Goal: Transaction & Acquisition: Purchase product/service

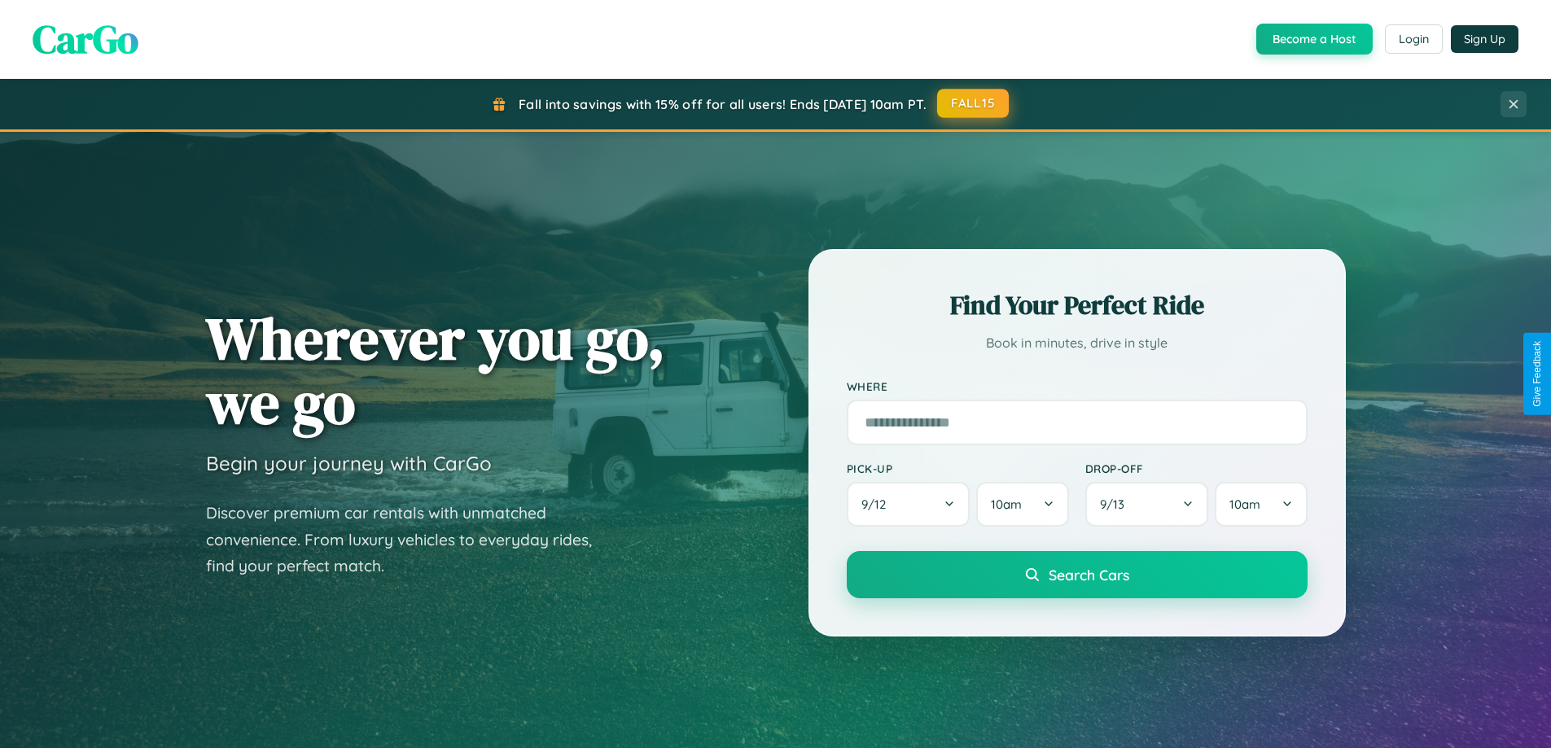
click at [974, 103] on button "FALL15" at bounding box center [973, 103] width 72 height 29
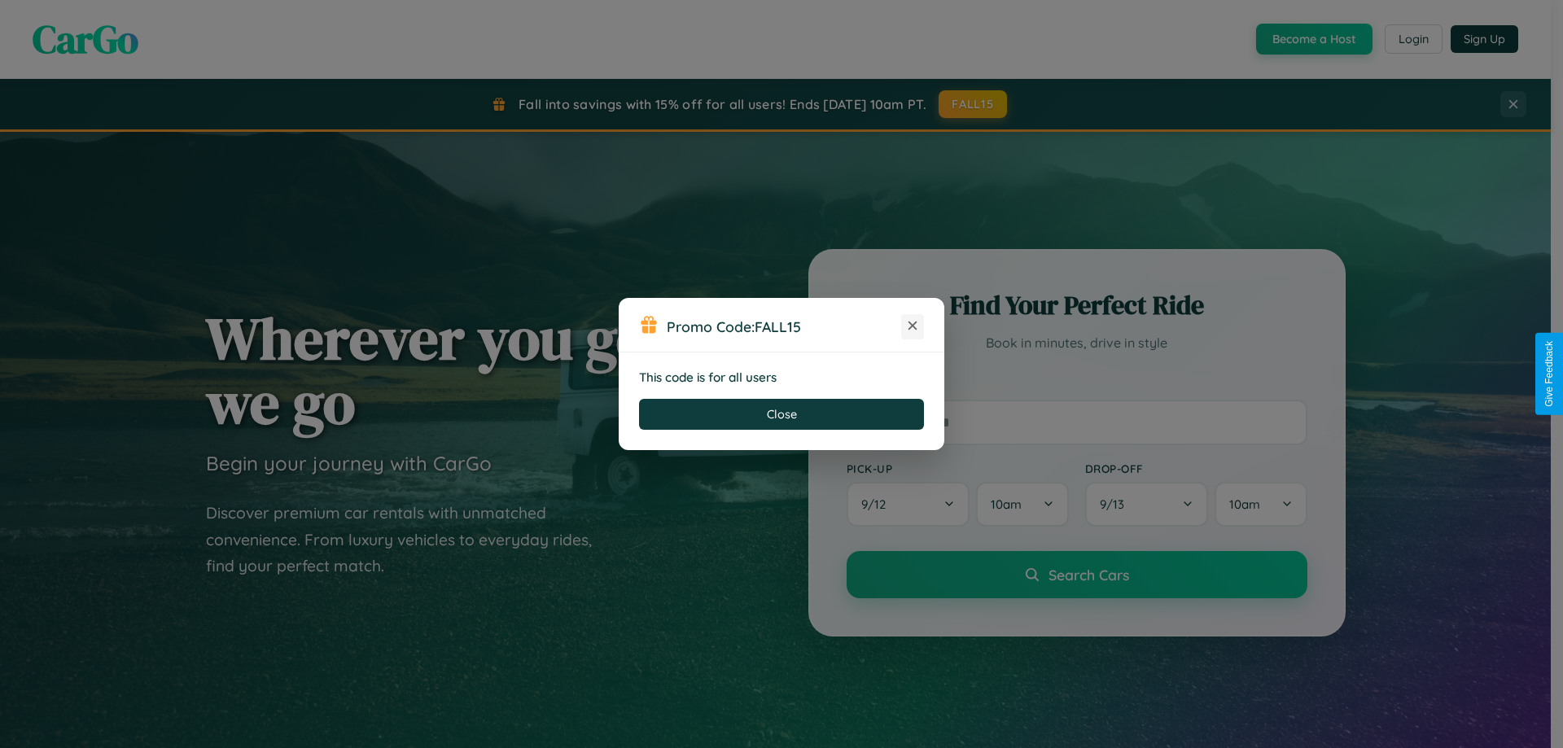
click at [913, 326] on icon at bounding box center [912, 325] width 16 height 16
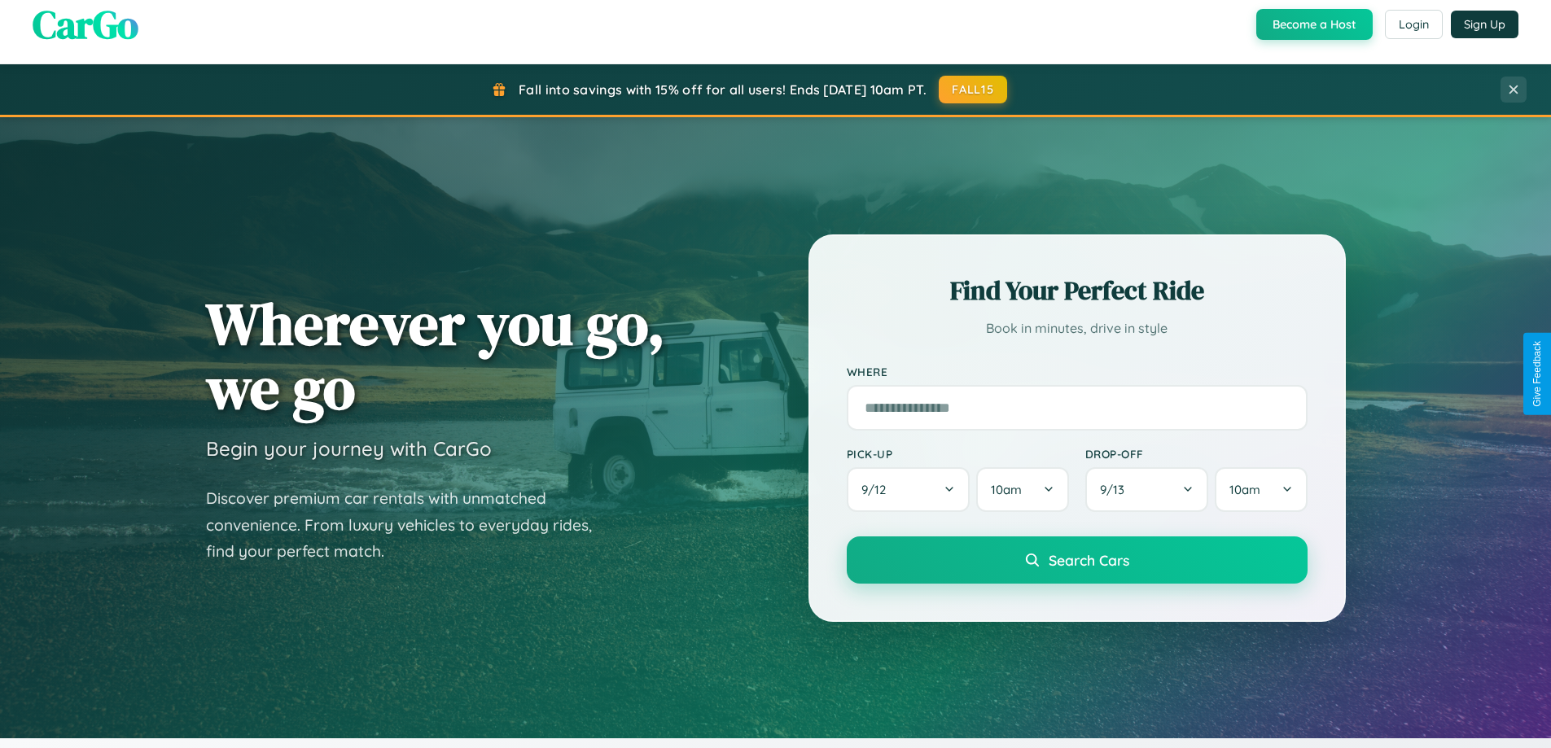
scroll to position [1120, 0]
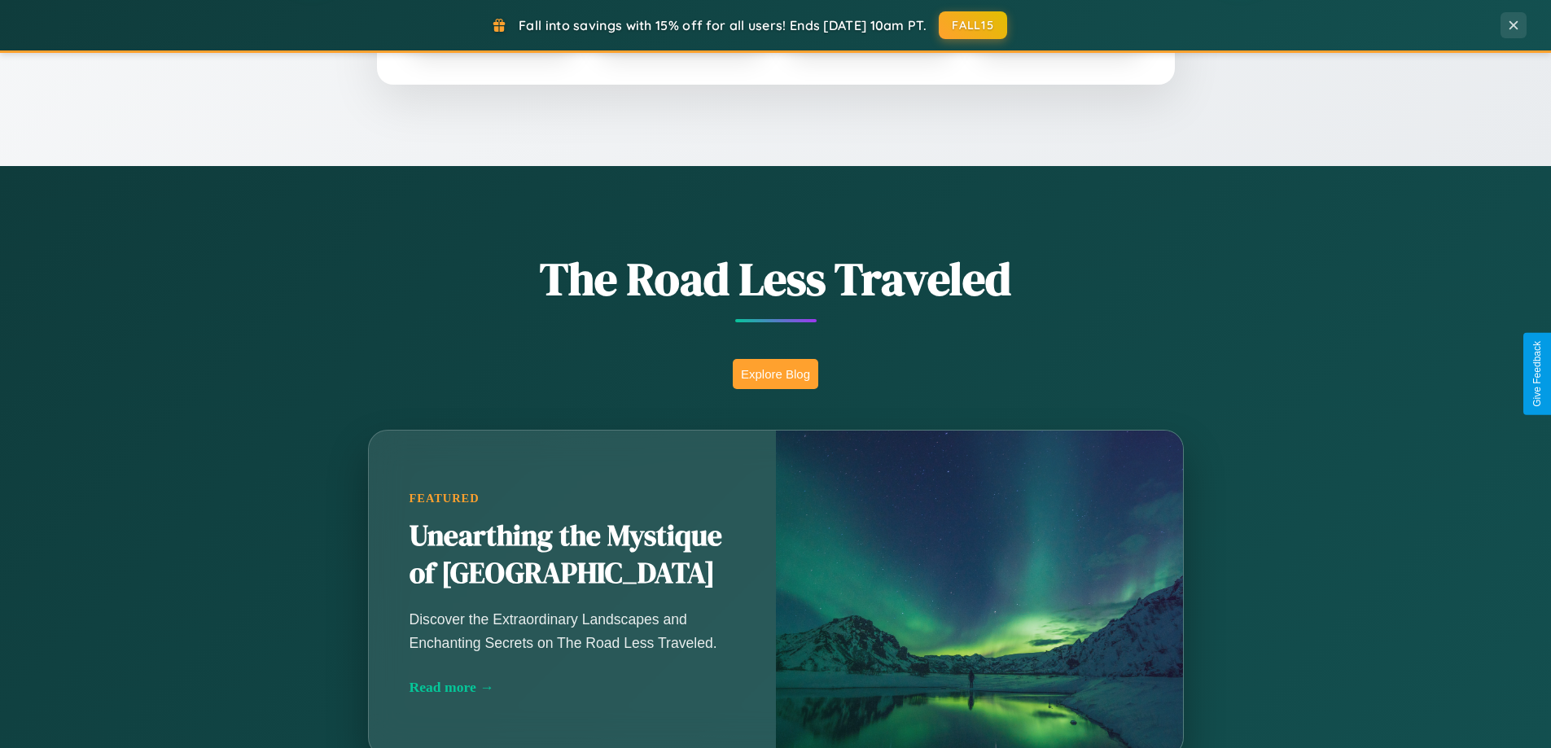
click at [775, 374] on button "Explore Blog" at bounding box center [775, 374] width 85 height 30
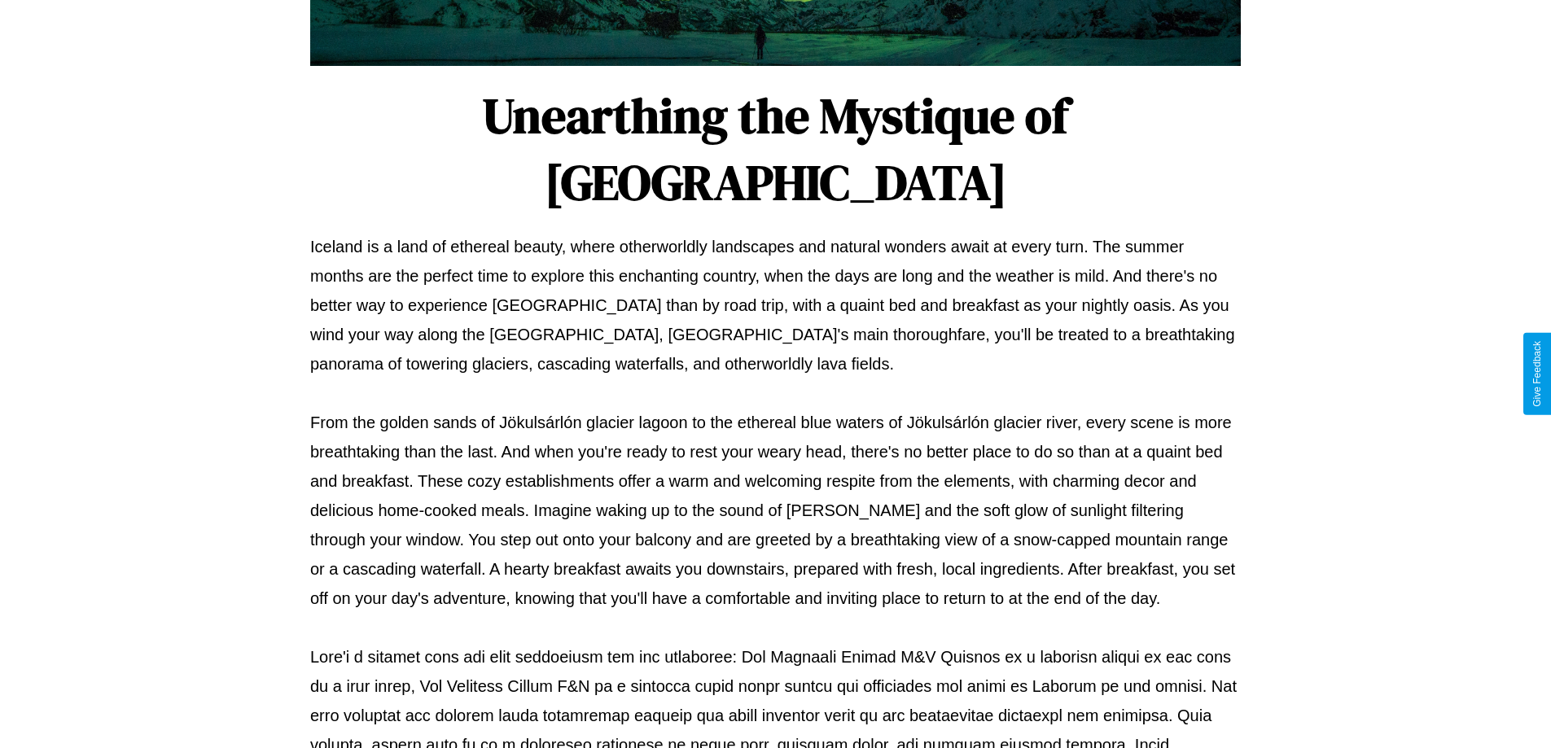
scroll to position [527, 0]
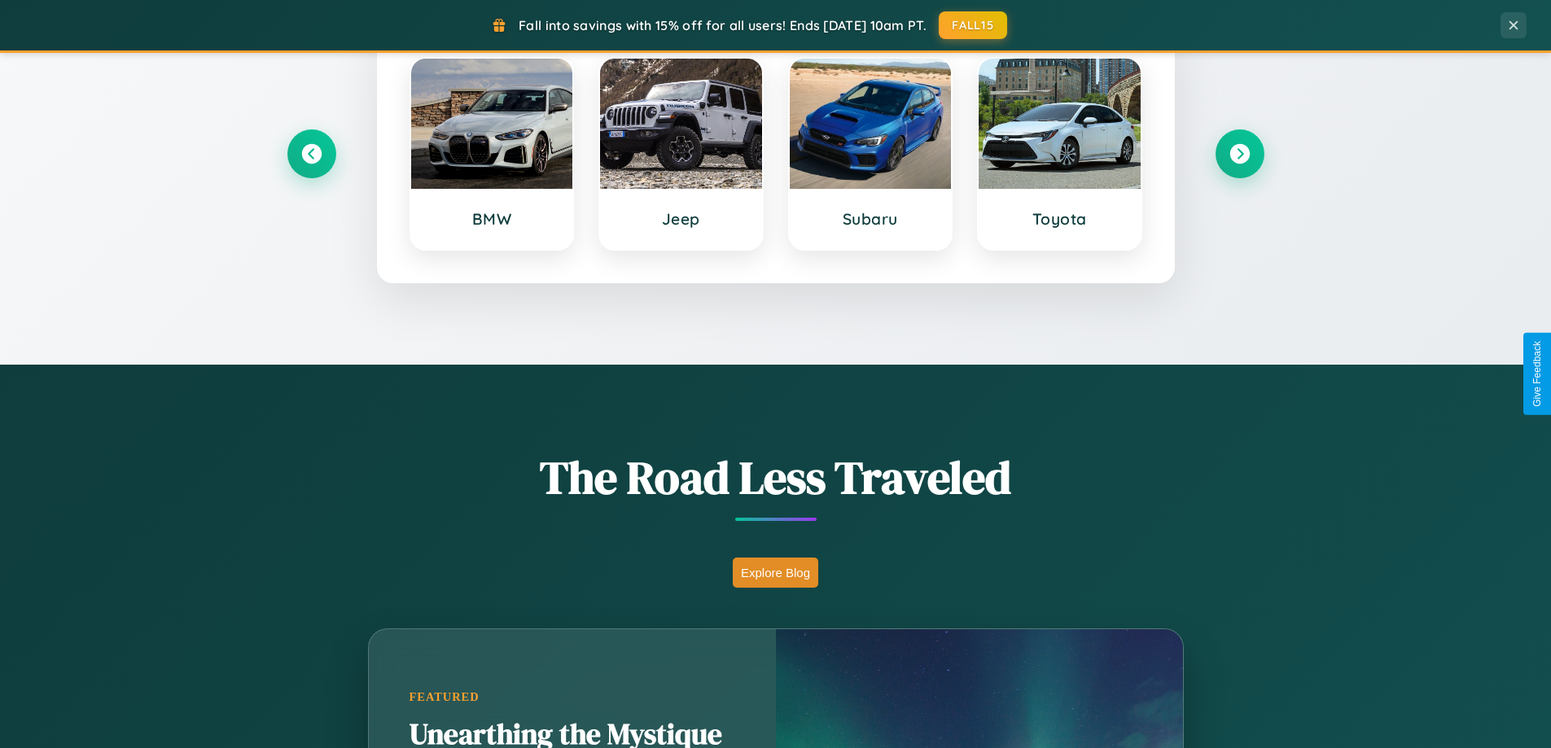
scroll to position [702, 0]
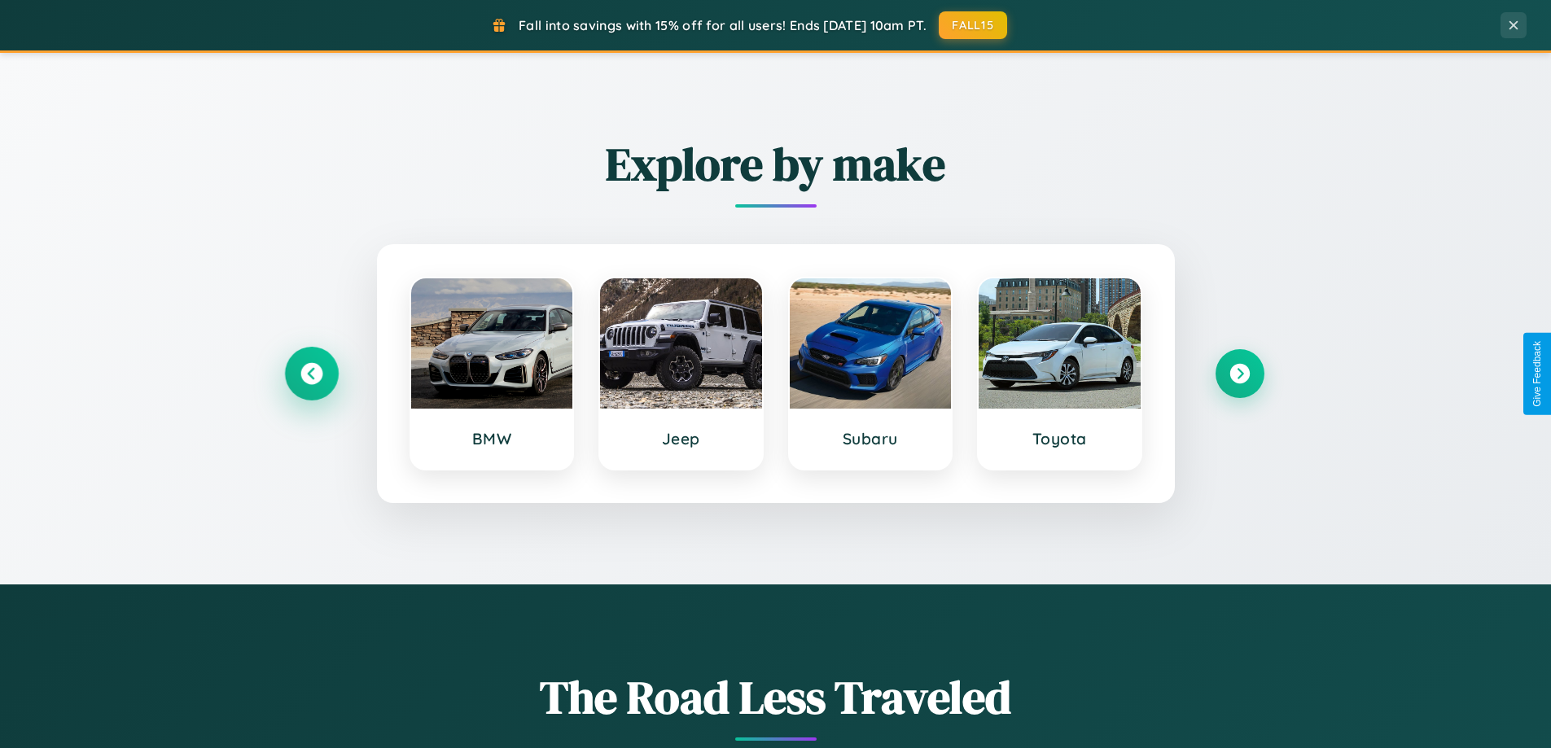
click at [311, 374] on icon at bounding box center [311, 374] width 22 height 22
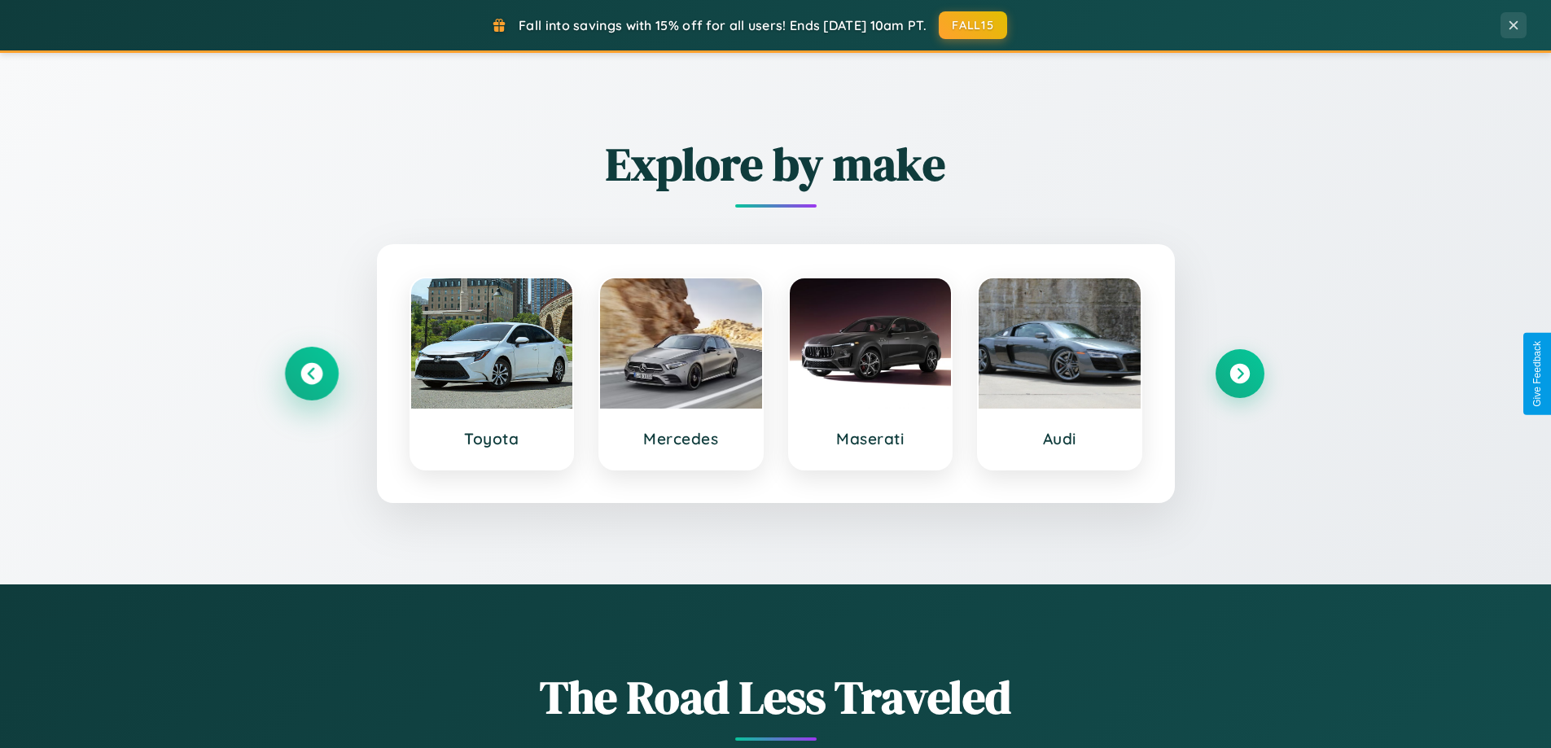
click at [311, 374] on icon at bounding box center [311, 374] width 22 height 22
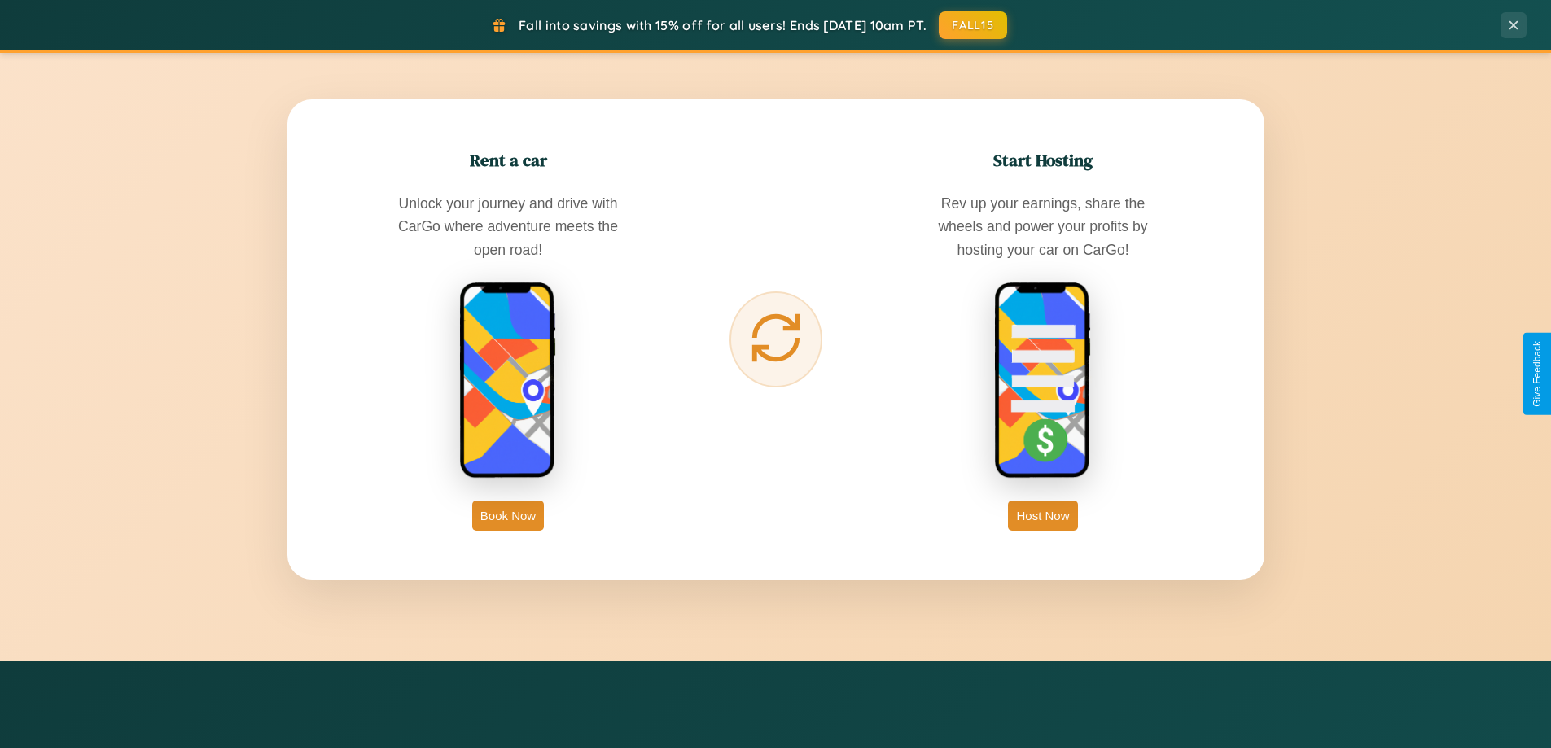
scroll to position [2616, 0]
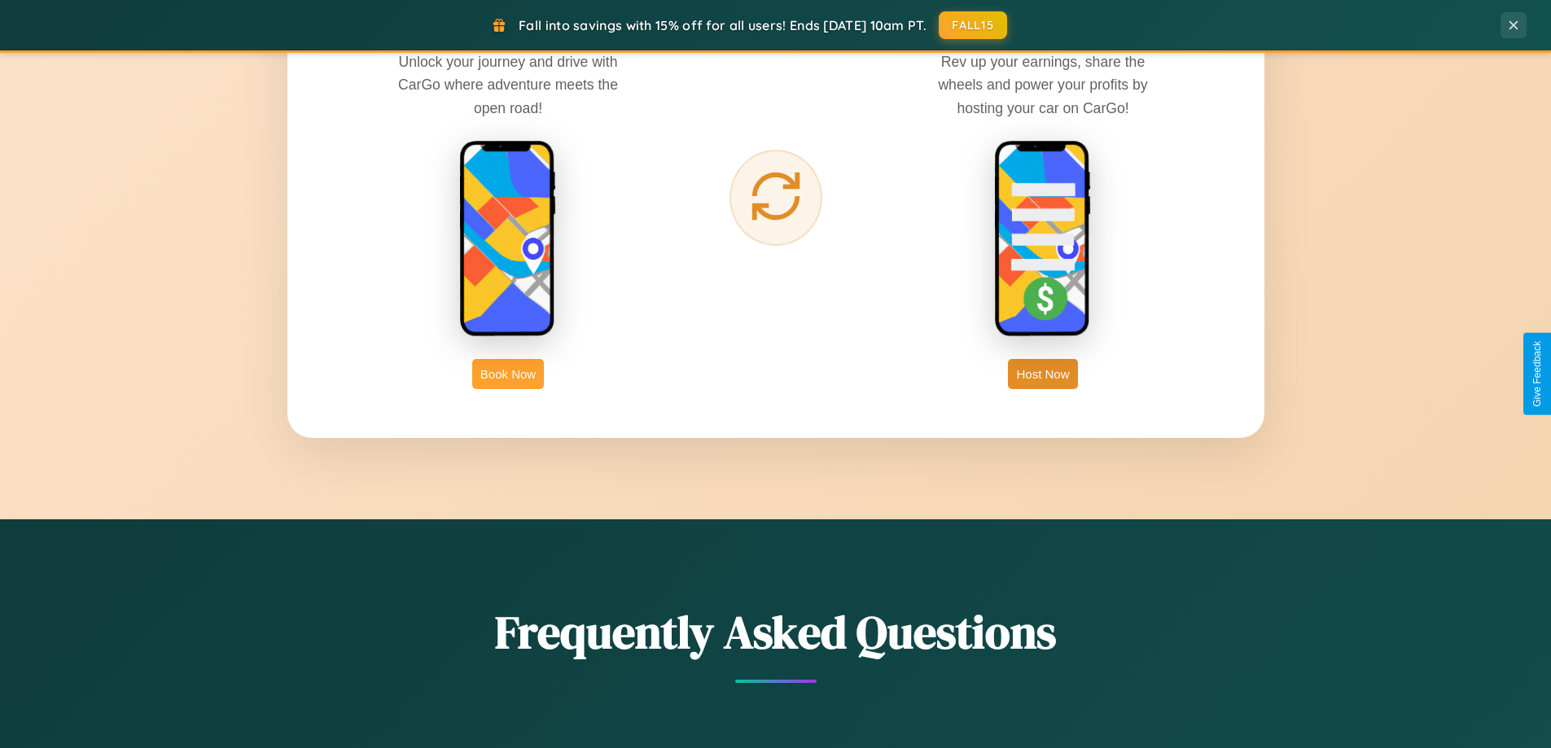
click at [508, 374] on button "Book Now" at bounding box center [508, 374] width 72 height 30
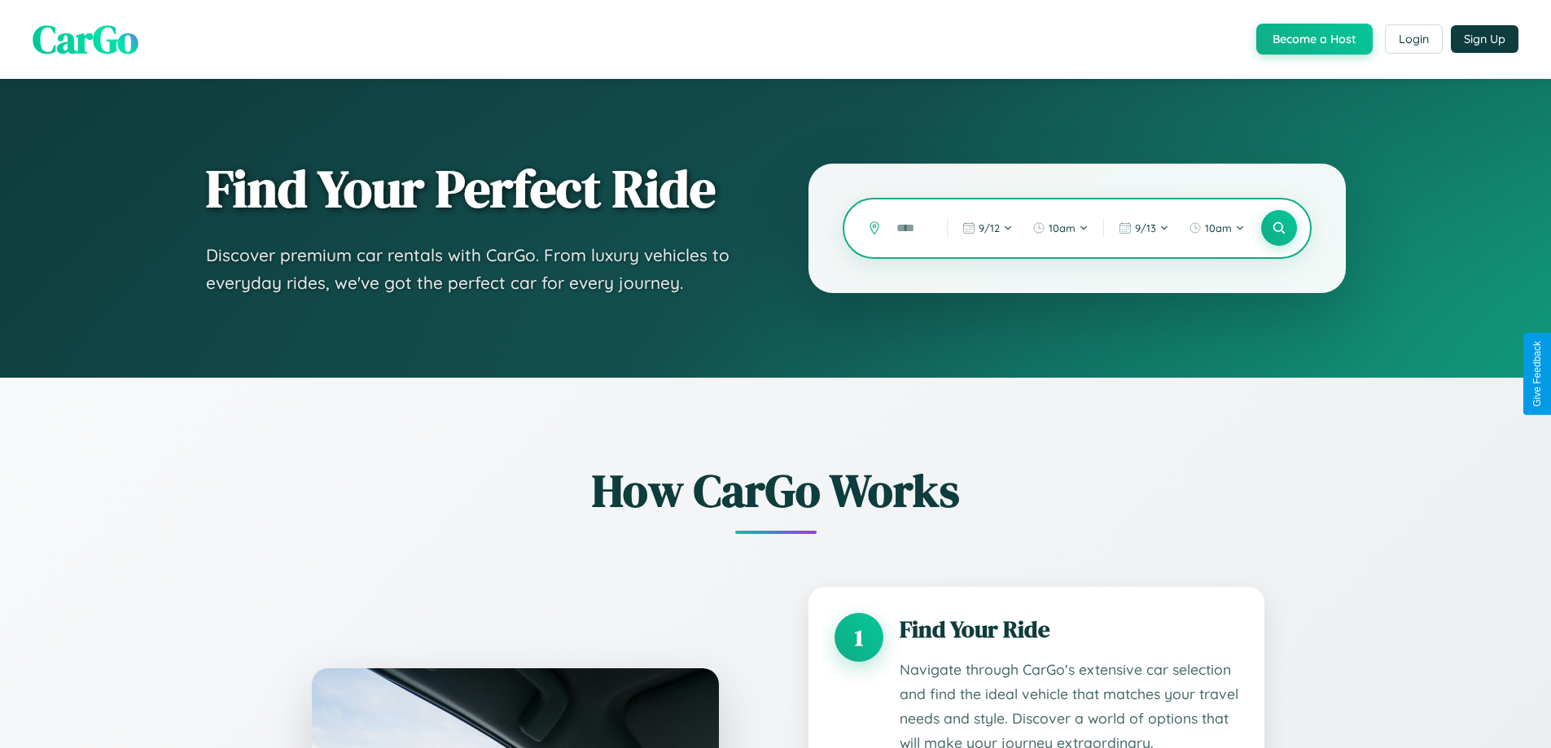
click at [909, 228] on input "text" at bounding box center [909, 228] width 42 height 28
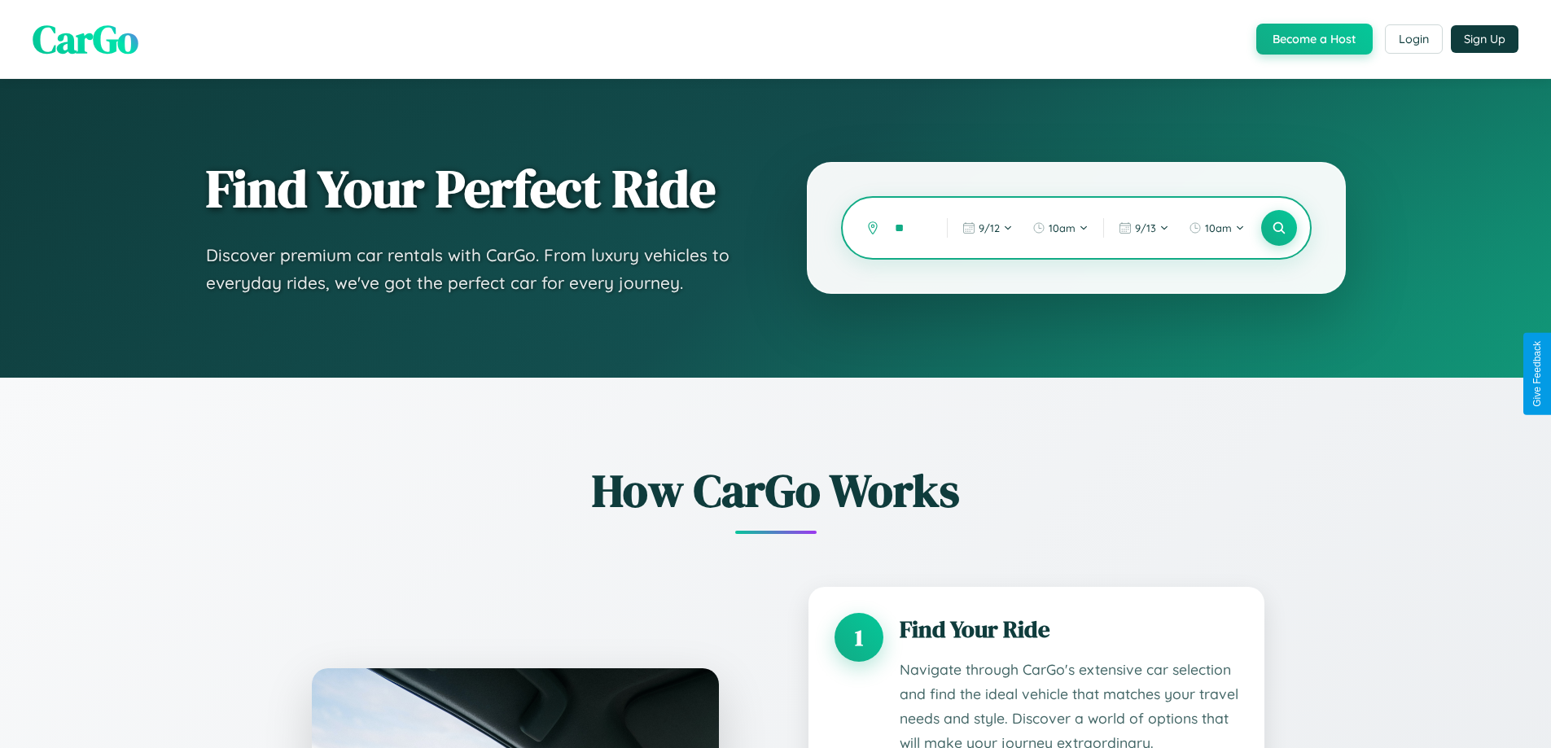
type input "*"
type input "*****"
click at [1278, 228] on icon at bounding box center [1278, 228] width 15 height 15
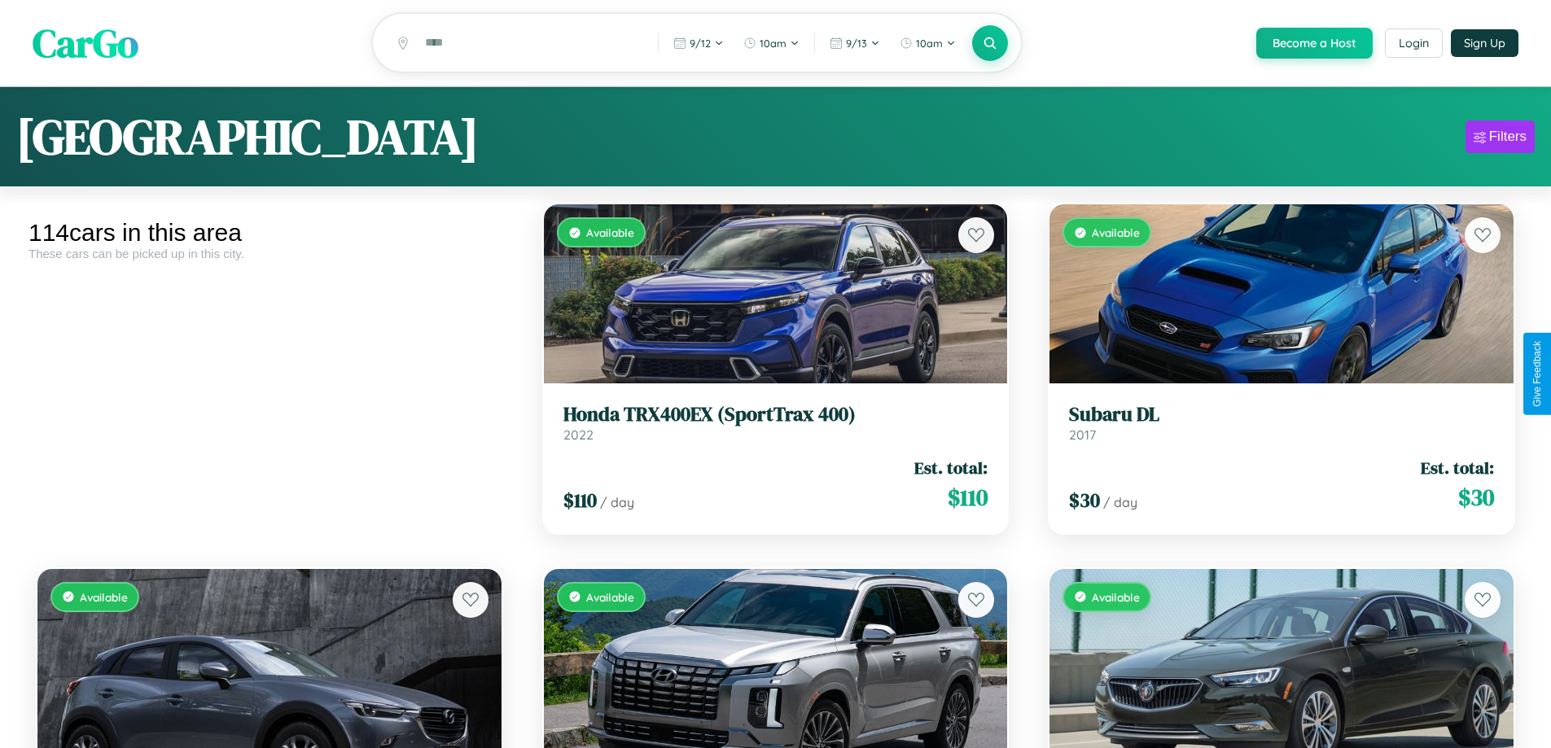
scroll to position [229, 0]
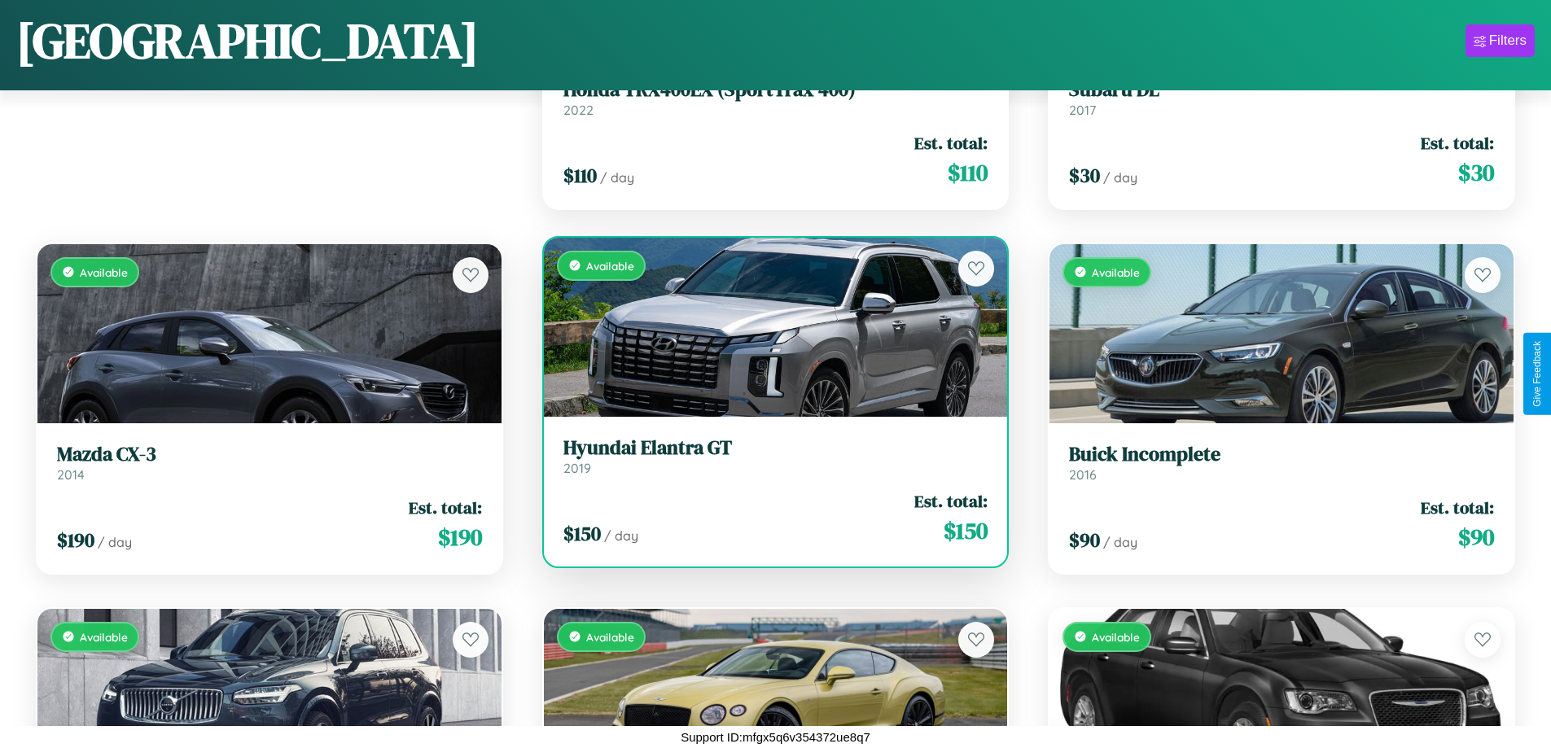
click at [769, 462] on link "Hyundai Elantra GT 2019" at bounding box center [775, 456] width 425 height 40
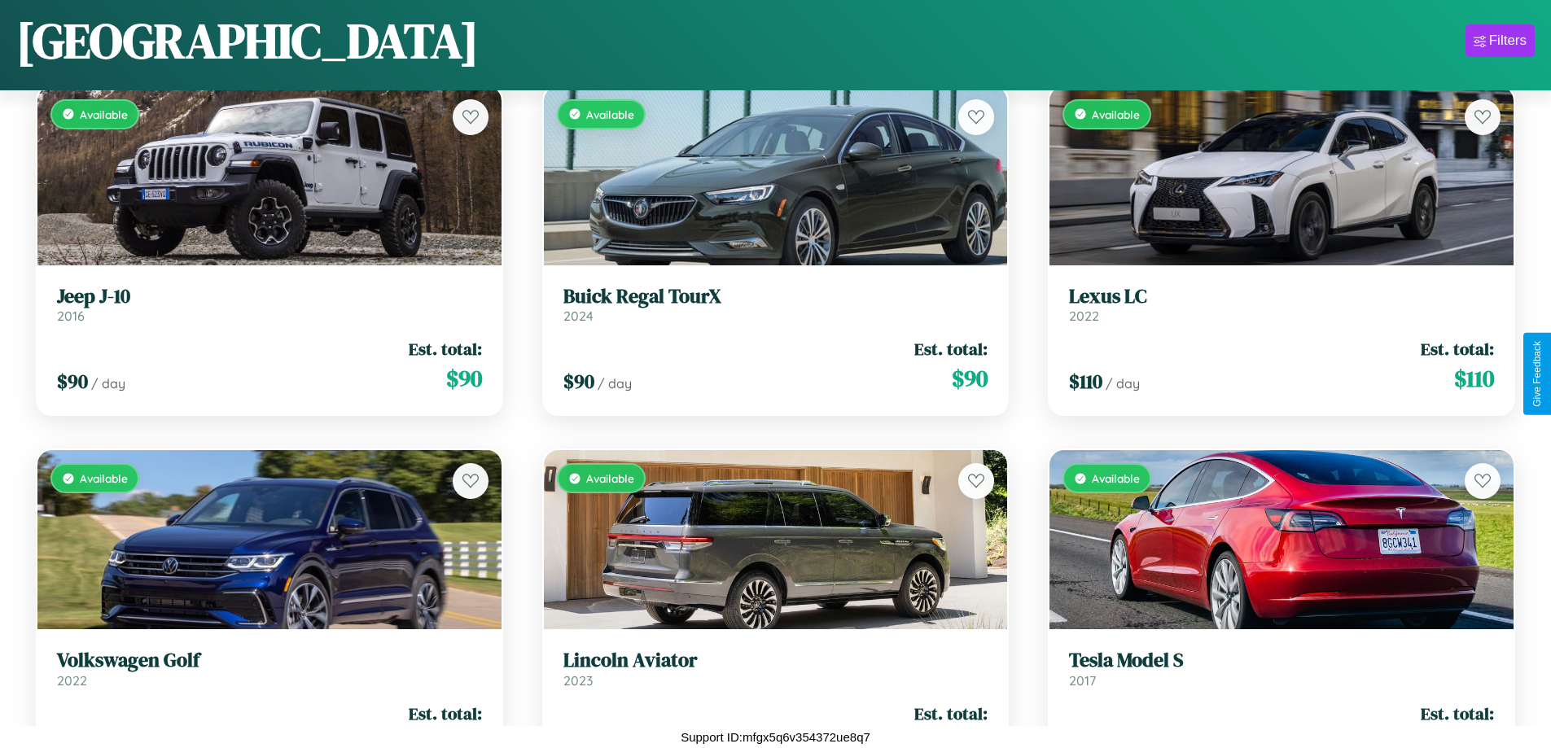
scroll to position [6426, 0]
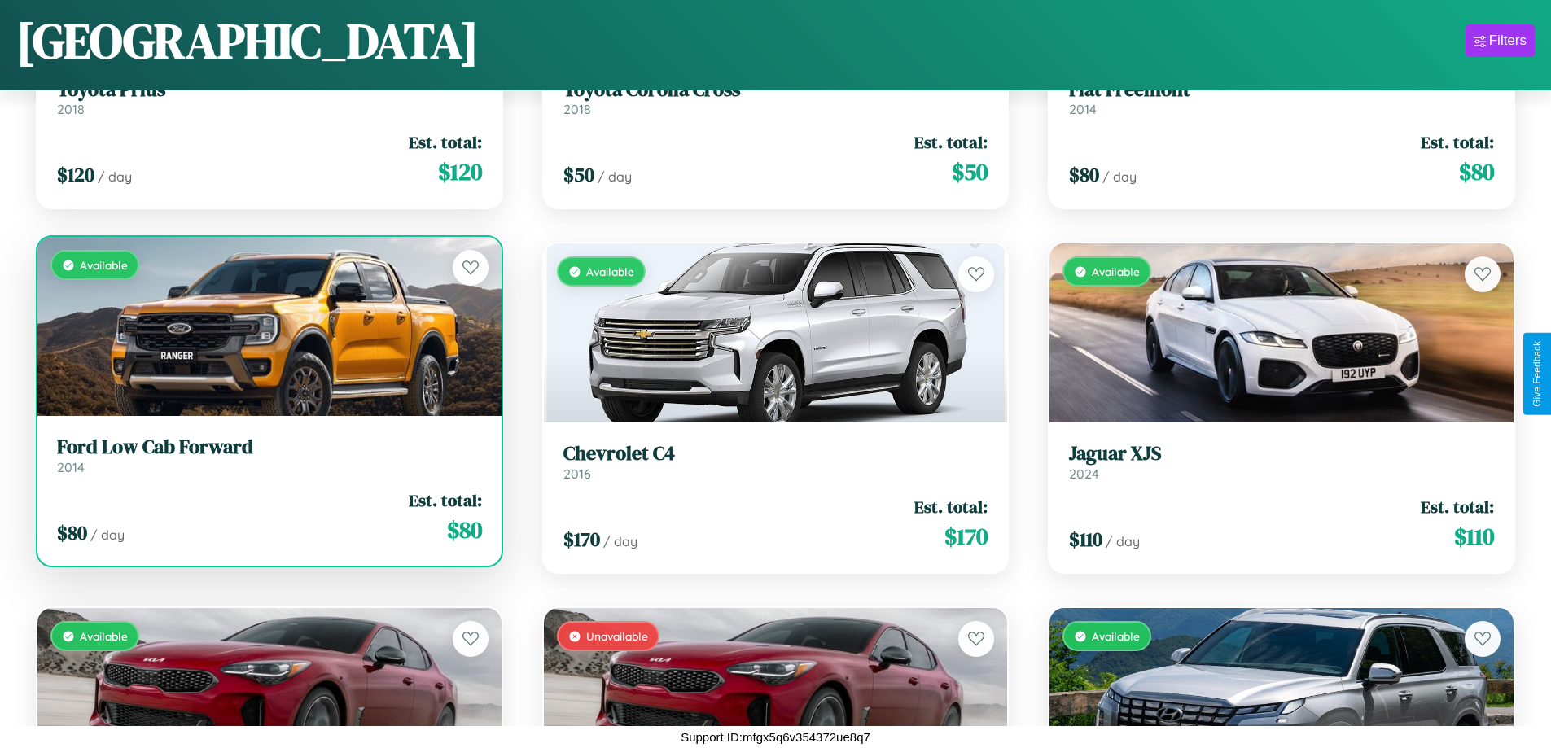
click at [267, 523] on div "$ 80 / day Est. total: $ 80" at bounding box center [269, 517] width 425 height 58
click at [267, 517] on div "$ 80 / day Est. total: $ 80" at bounding box center [269, 517] width 425 height 58
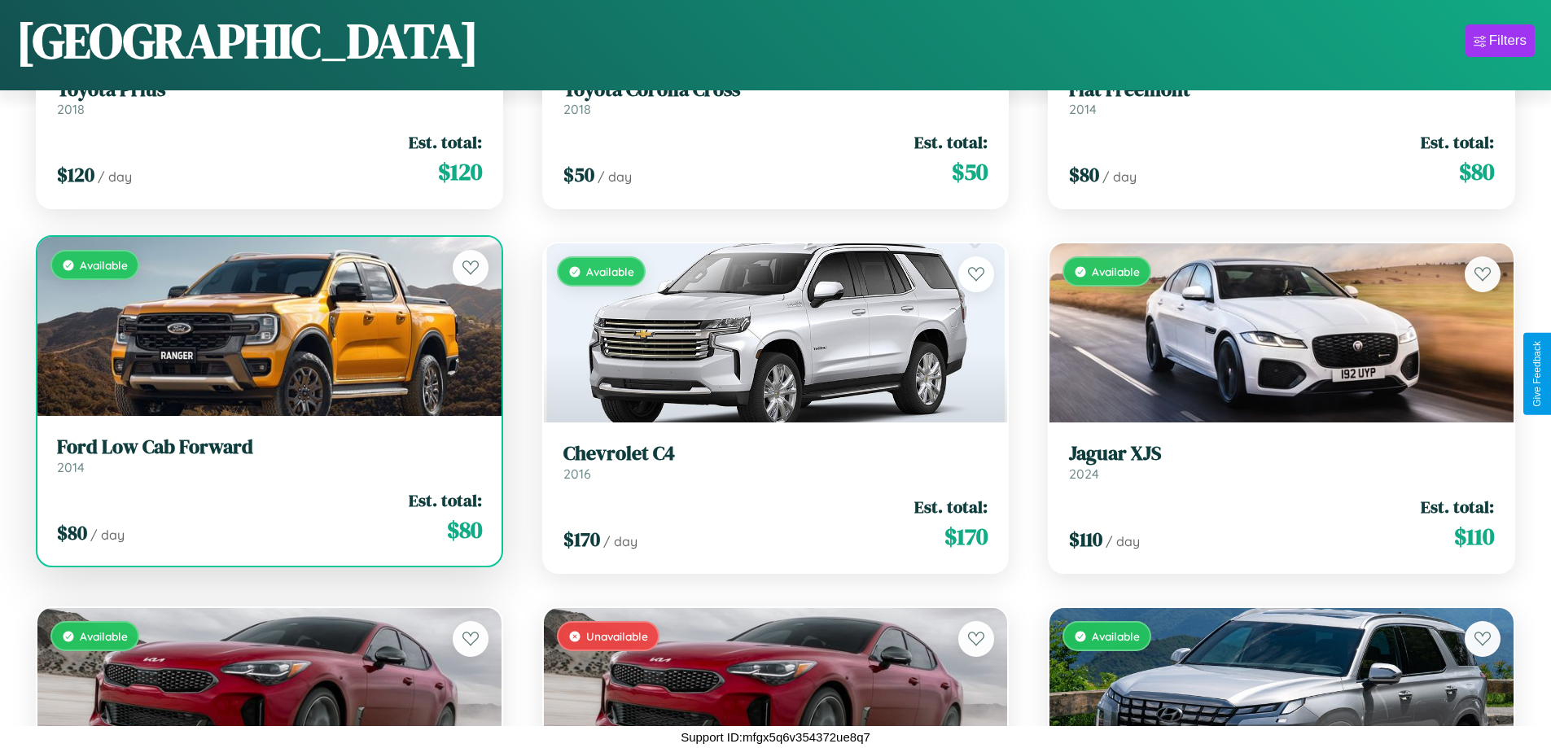
click at [267, 517] on div "$ 80 / day Est. total: $ 80" at bounding box center [269, 517] width 425 height 58
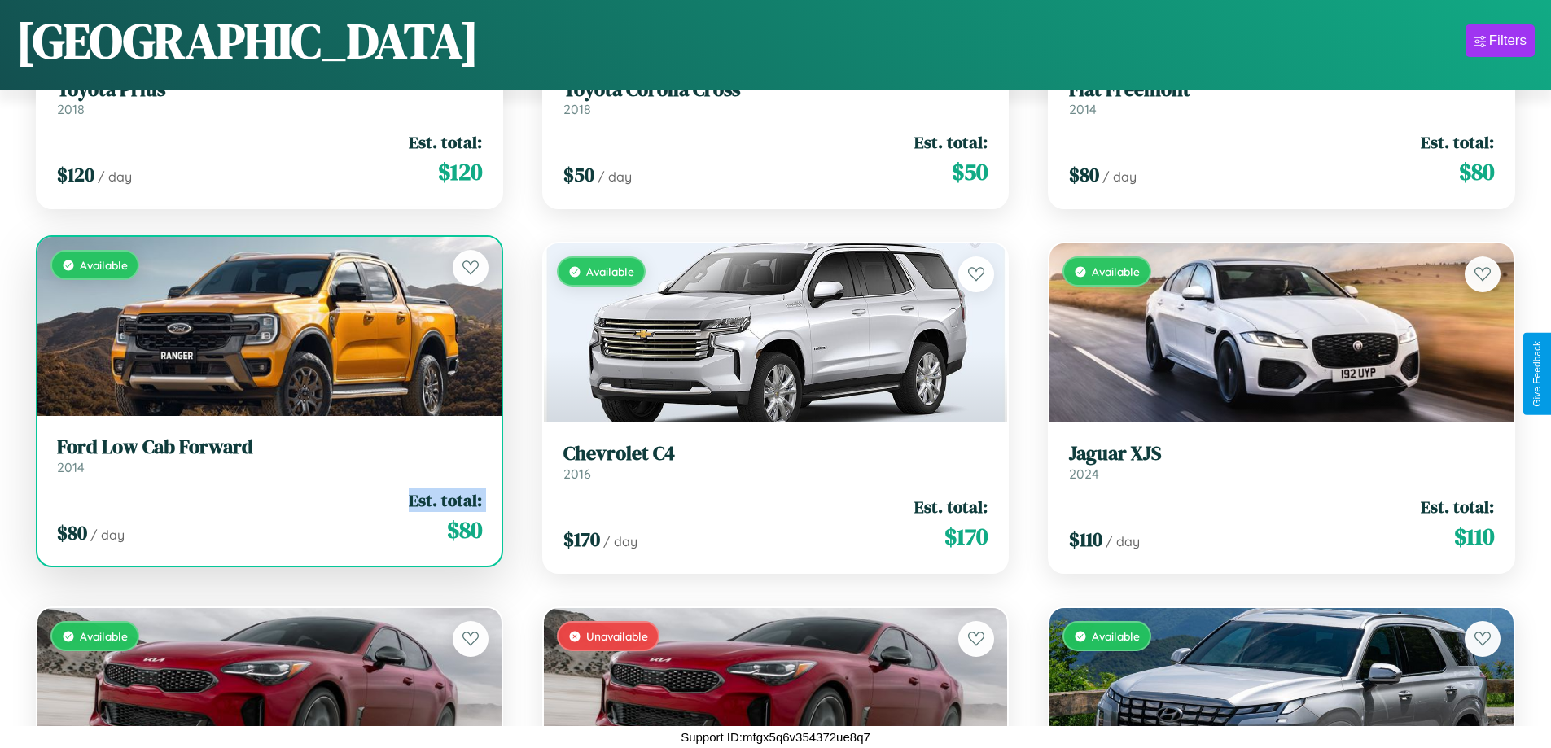
click at [267, 517] on div "$ 80 / day Est. total: $ 80" at bounding box center [269, 517] width 425 height 58
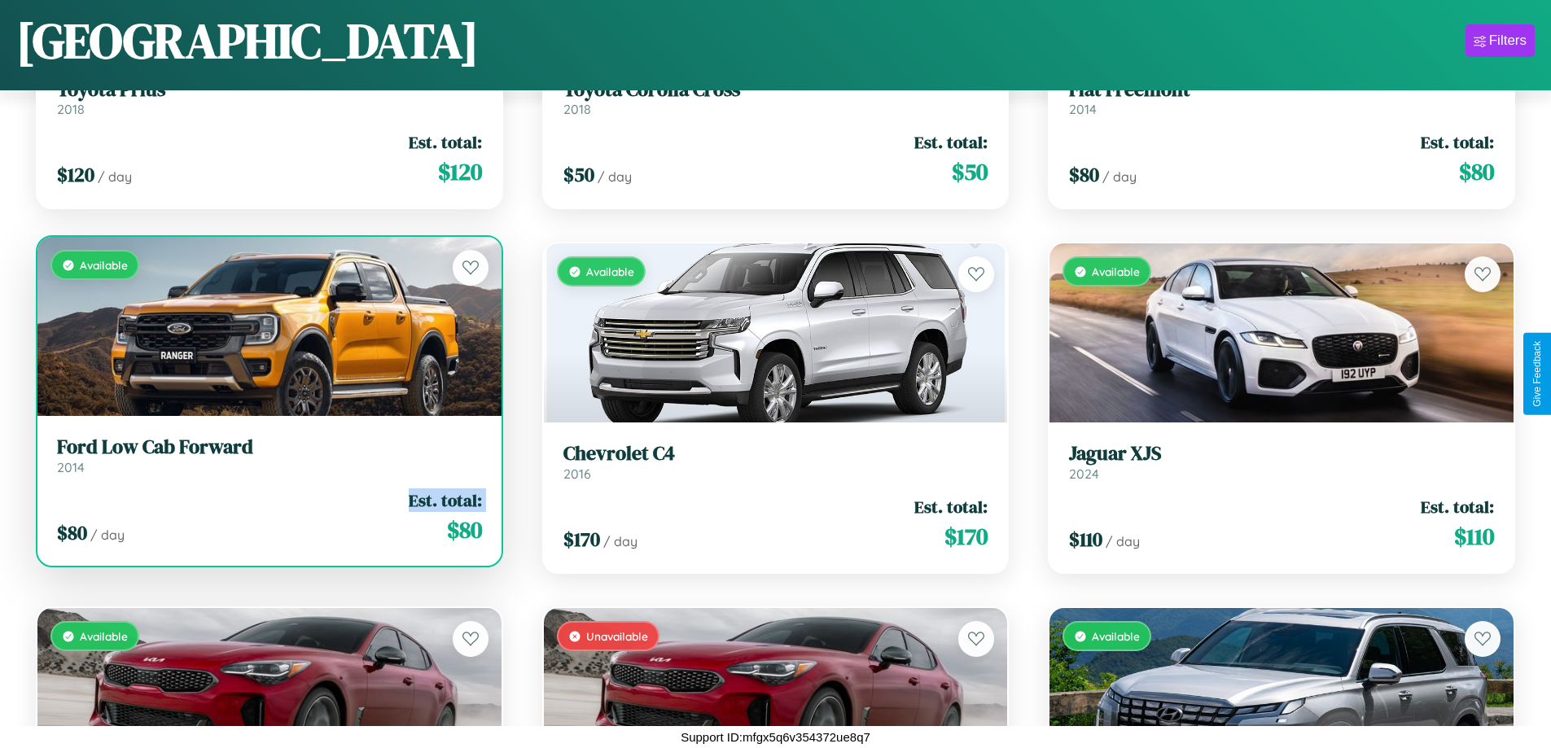
click at [267, 517] on div "$ 80 / day Est. total: $ 80" at bounding box center [269, 517] width 425 height 58
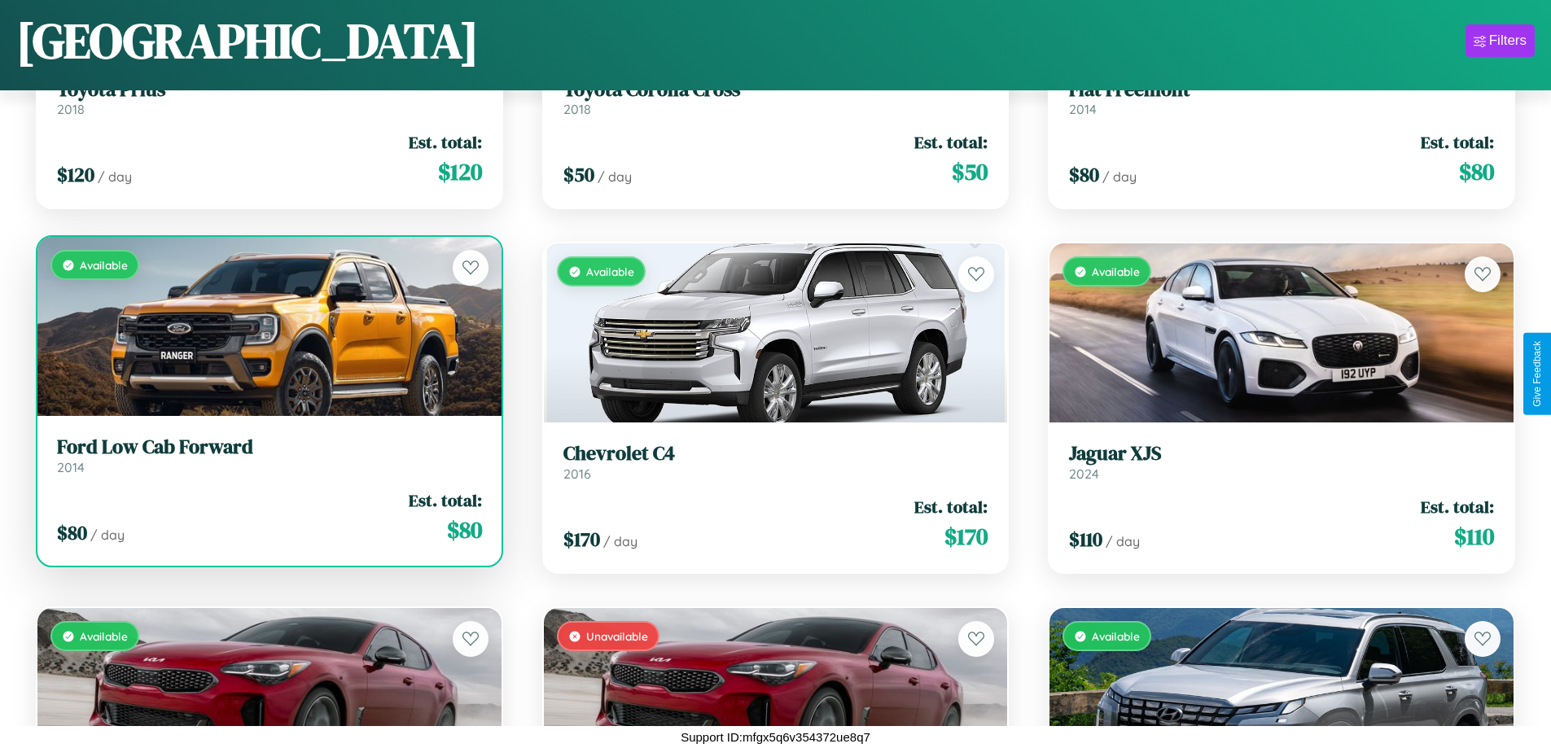
click at [267, 517] on div "$ 80 / day Est. total: $ 80" at bounding box center [269, 517] width 425 height 58
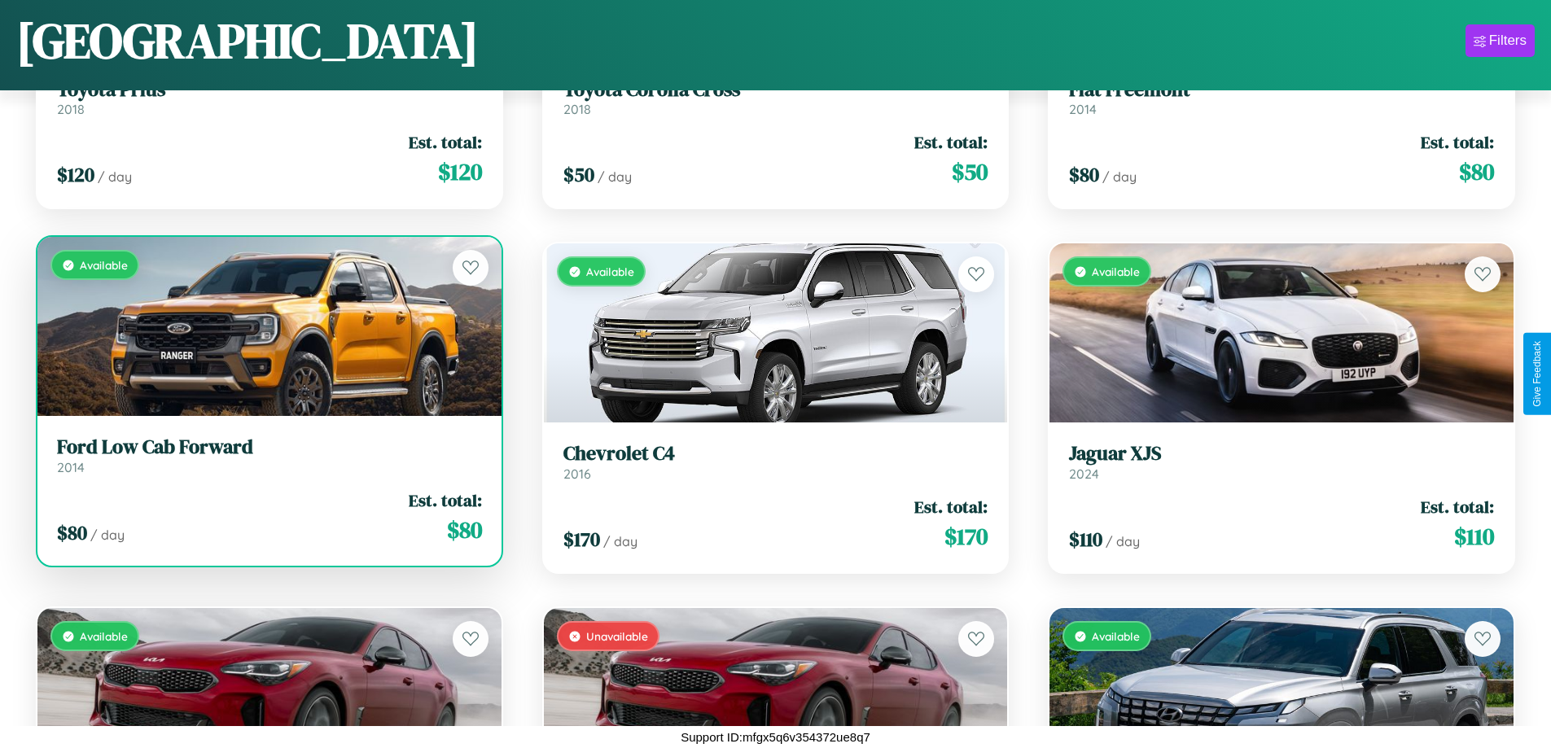
click at [267, 455] on h3 "Ford Low Cab Forward" at bounding box center [269, 448] width 425 height 24
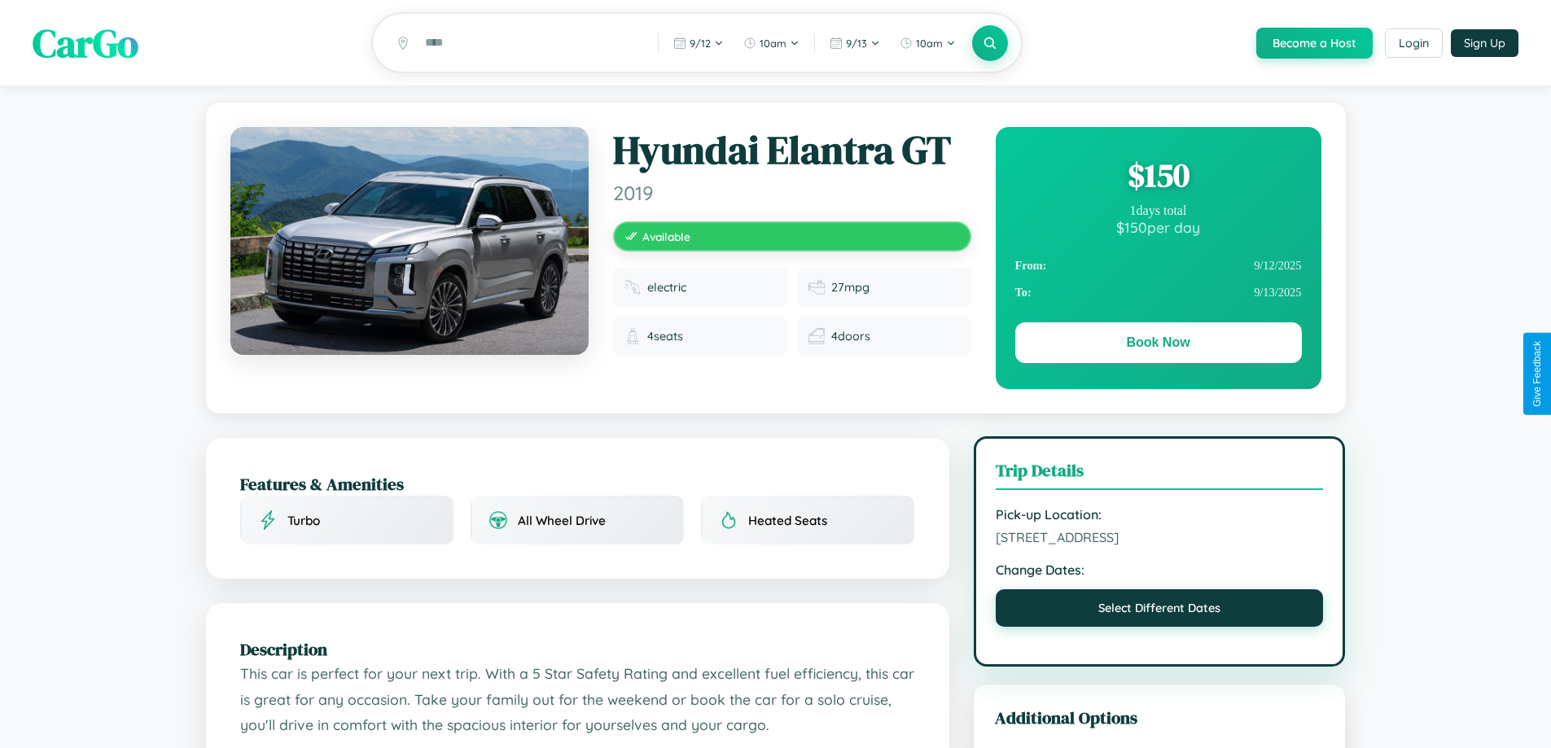
click at [1159, 627] on button "Select Different Dates" at bounding box center [1160, 607] width 328 height 37
select select "*"
select select "****"
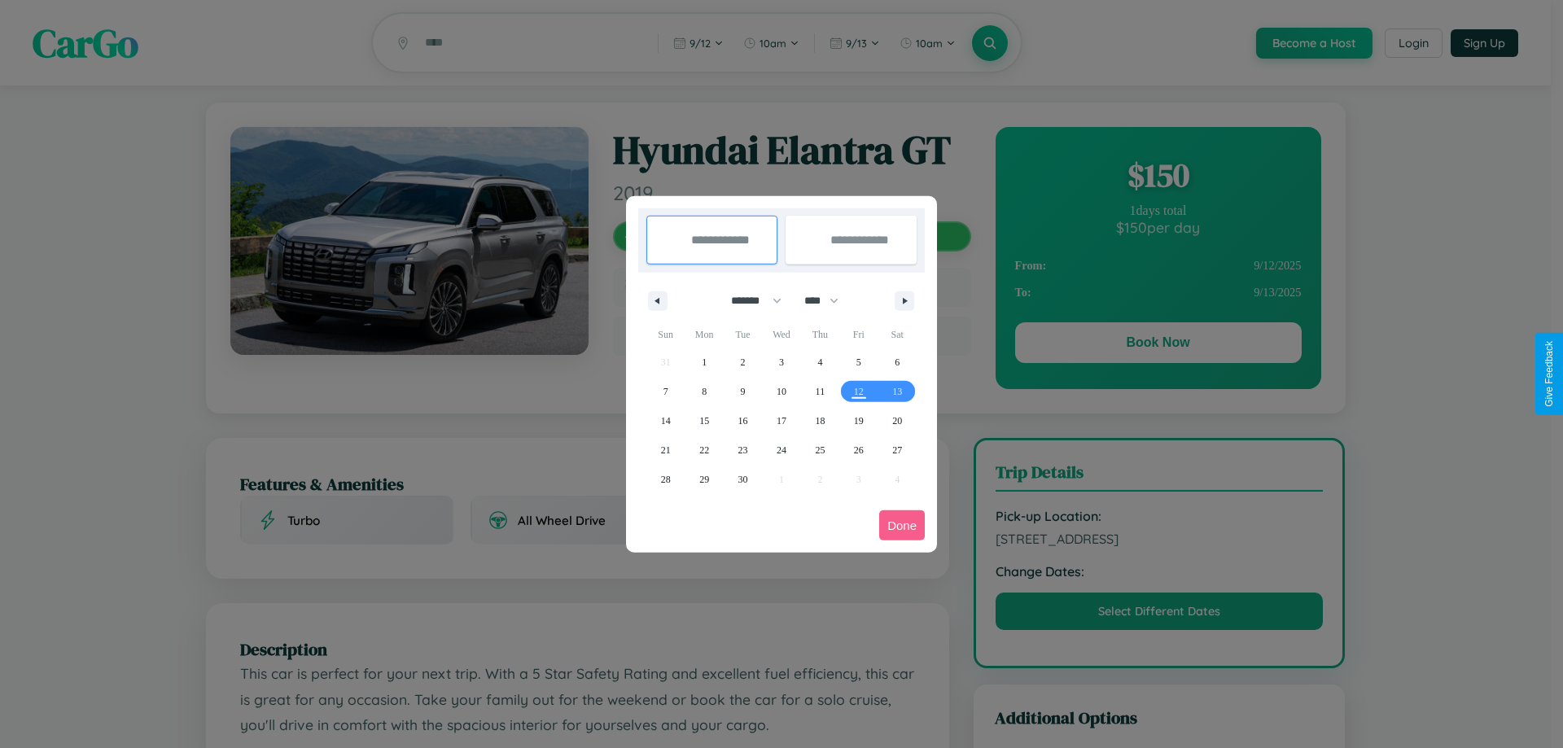
click at [749, 300] on select "******* ******** ***** ***** *** **** **** ****** ********* ******* ******** **…" at bounding box center [753, 300] width 69 height 27
select select "*"
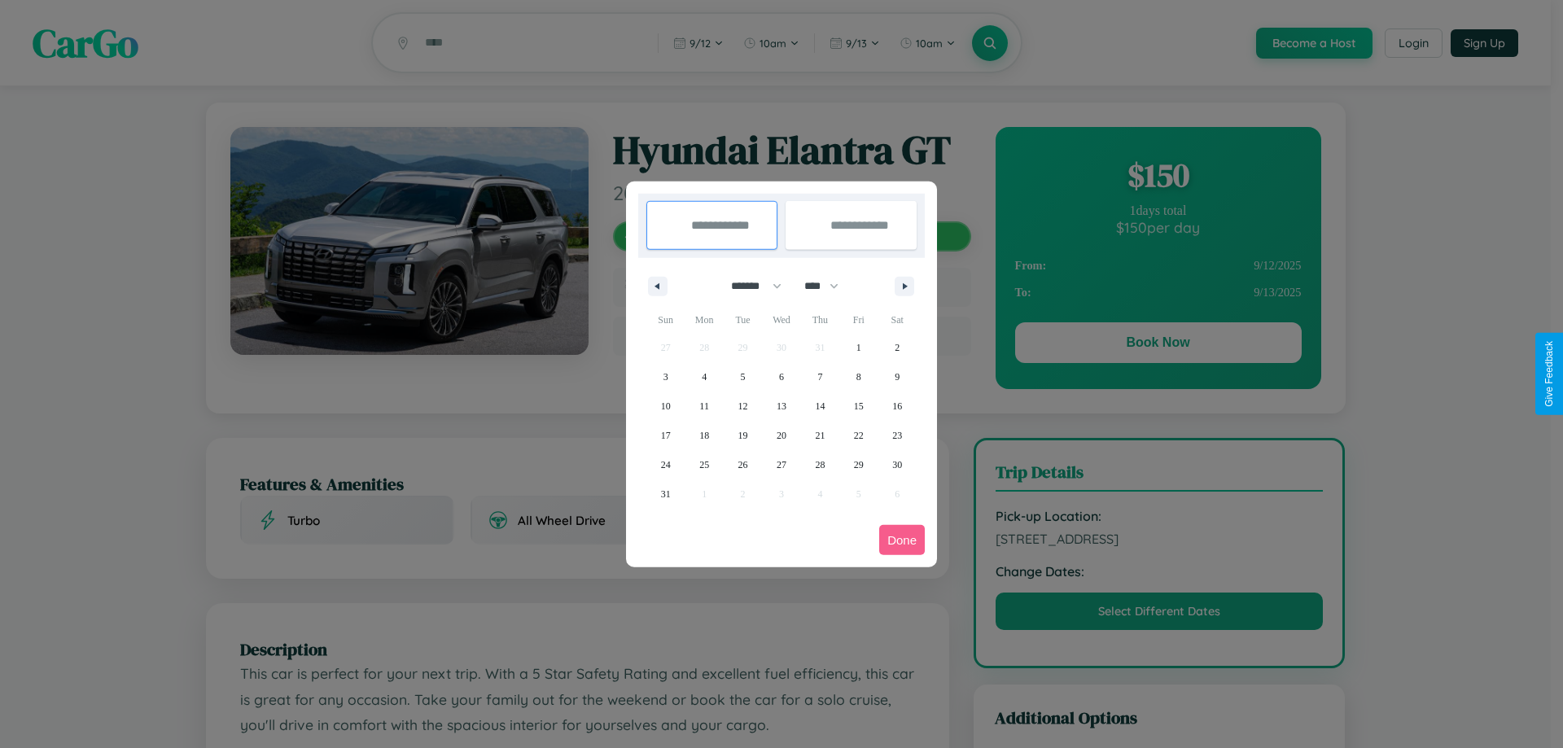
click at [829, 286] on select "**** **** **** **** **** **** **** **** **** **** **** **** **** **** **** ****…" at bounding box center [820, 286] width 49 height 27
select select "****"
click at [742, 405] on span "11" at bounding box center [743, 406] width 10 height 29
type input "**********"
click at [897, 405] on span "15" at bounding box center [897, 406] width 10 height 29
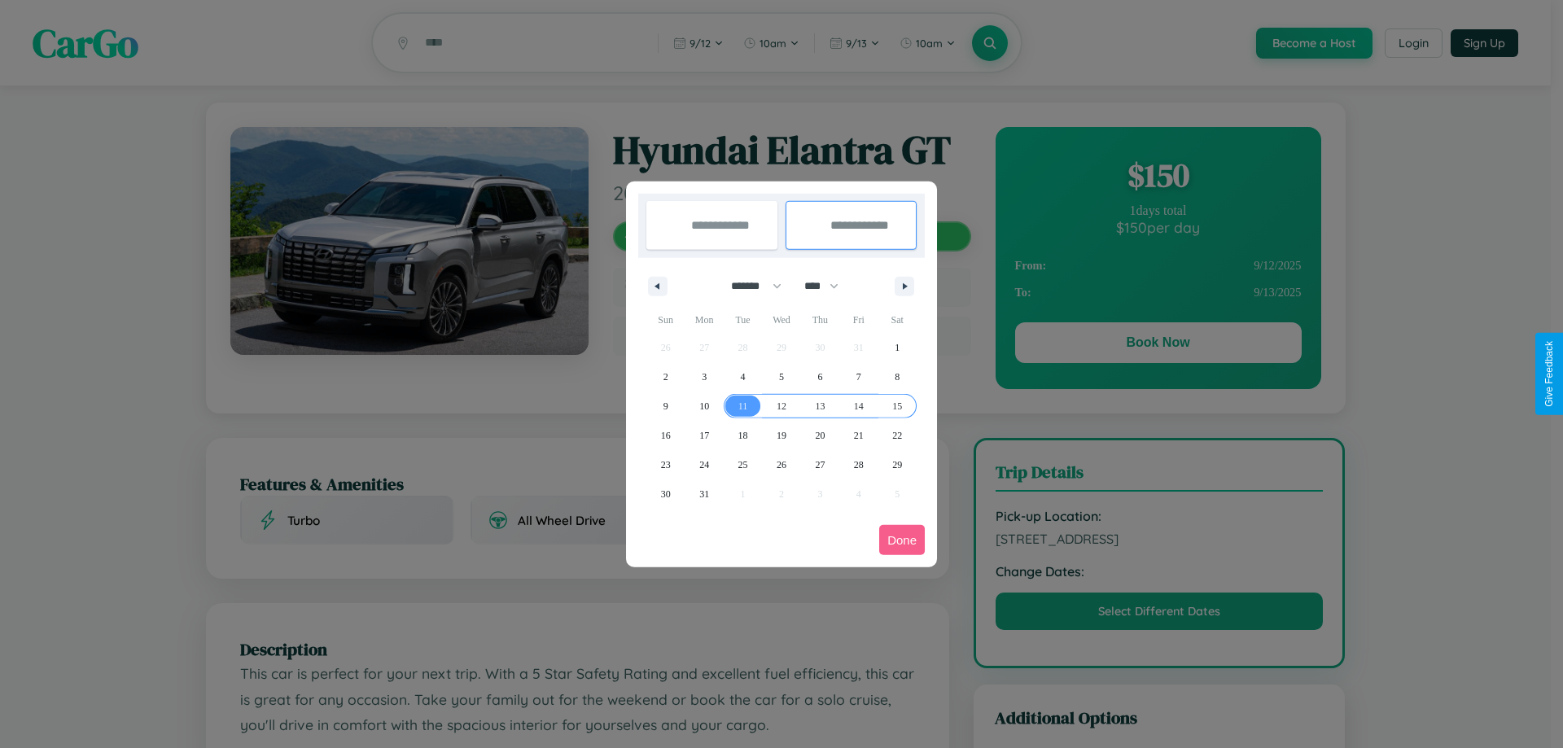
type input "**********"
click at [902, 540] on button "Done" at bounding box center [902, 540] width 46 height 30
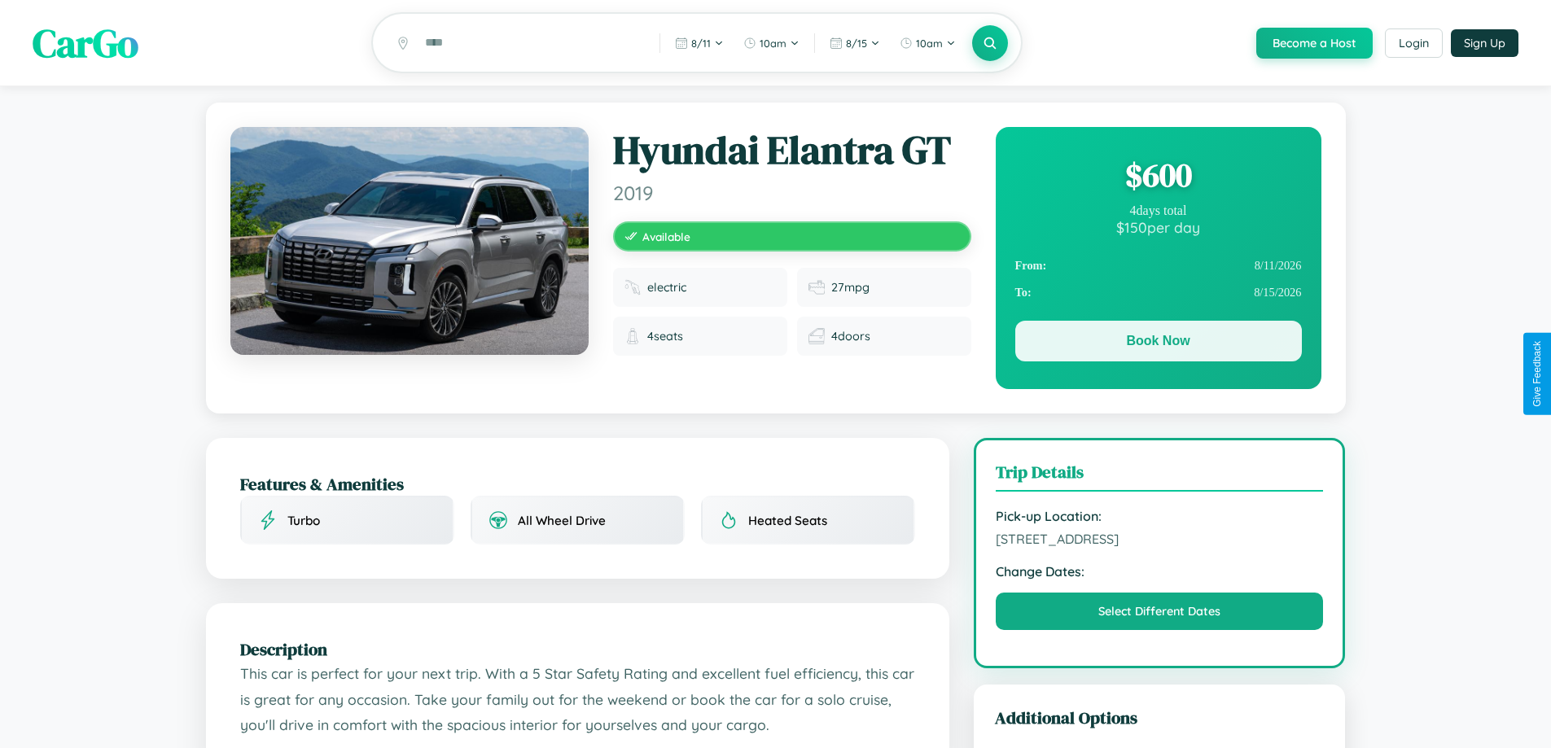
click at [1158, 344] on button "Book Now" at bounding box center [1158, 341] width 287 height 41
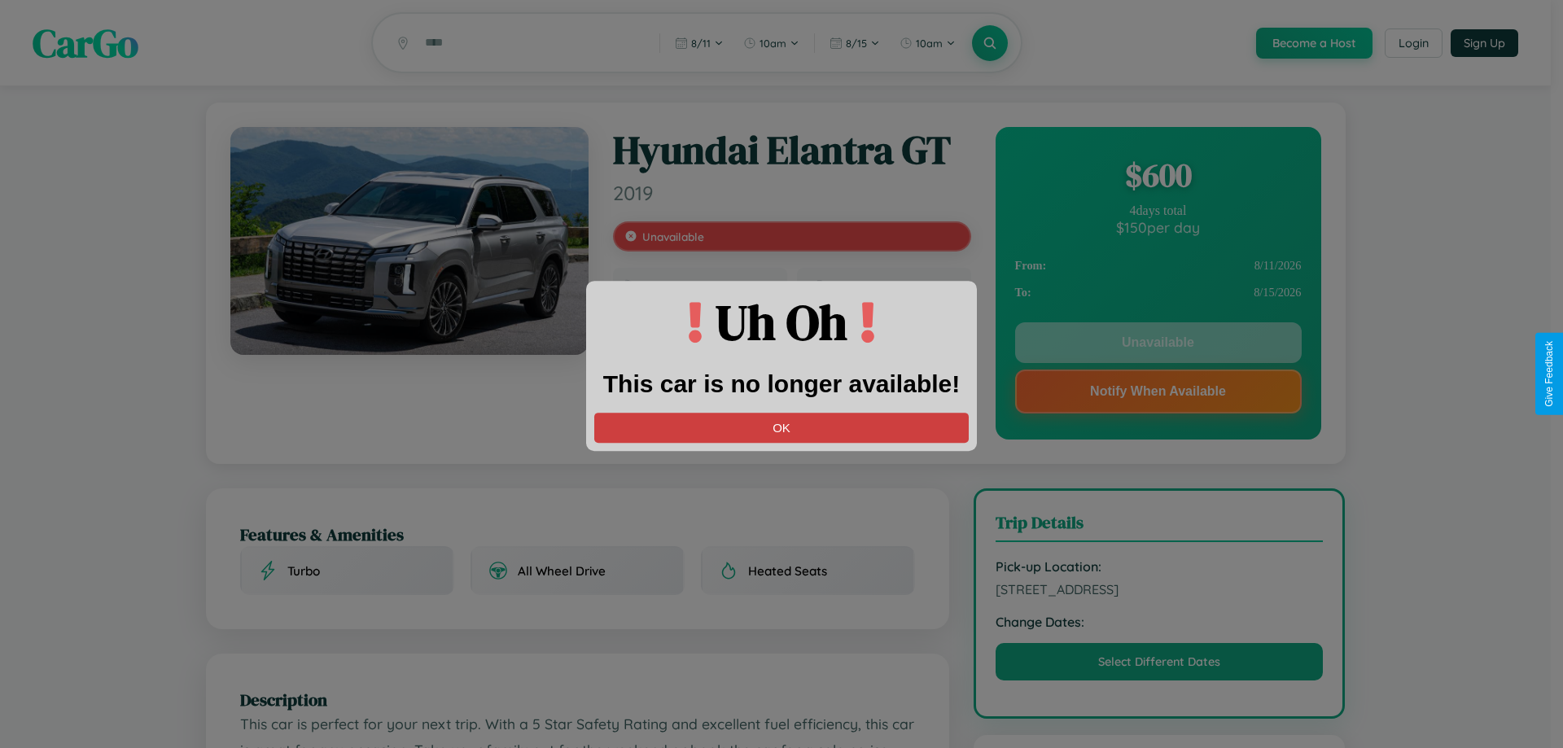
click at [782, 427] on button "OK" at bounding box center [781, 428] width 374 height 30
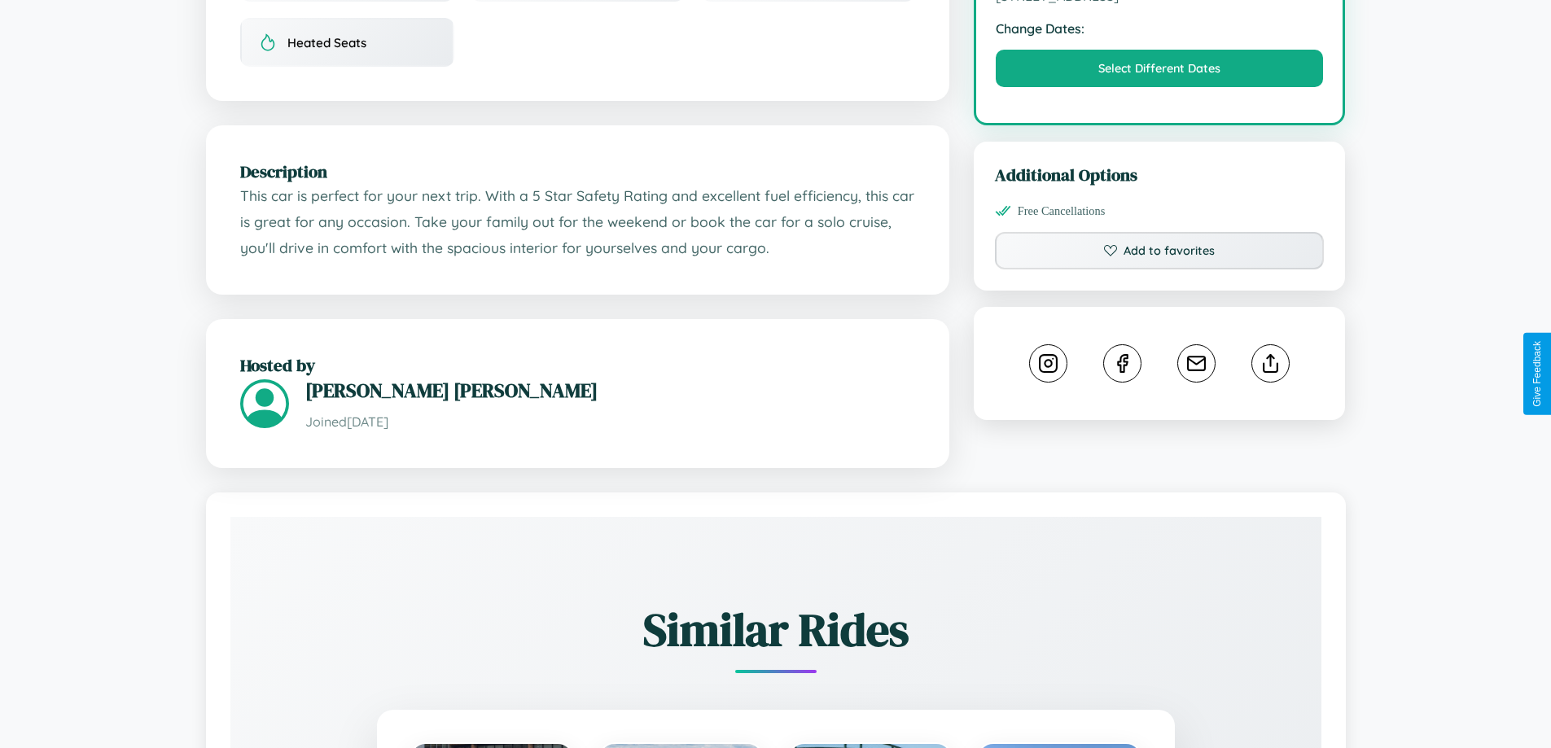
scroll to position [564, 0]
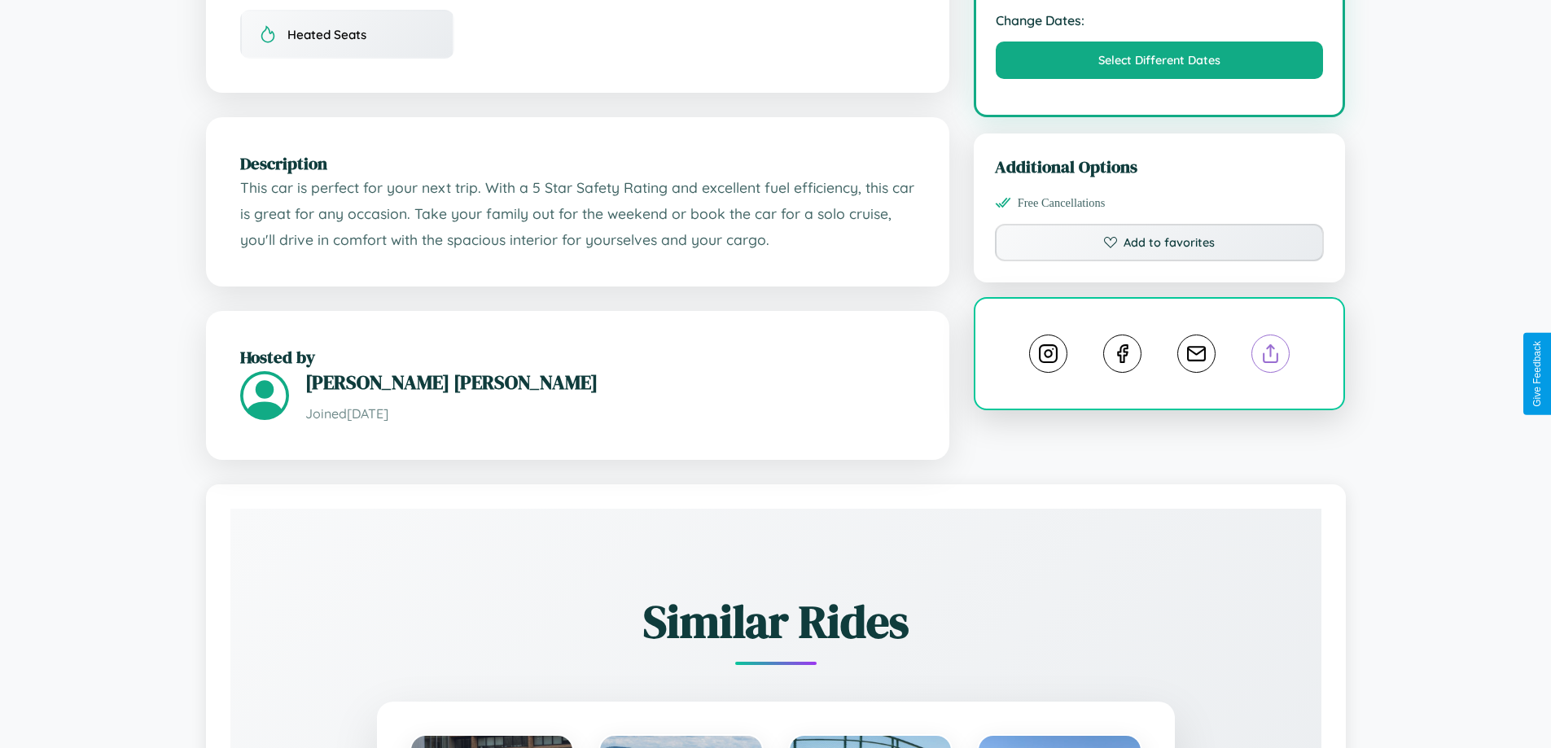
click at [1271, 357] on line at bounding box center [1271, 350] width 0 height 11
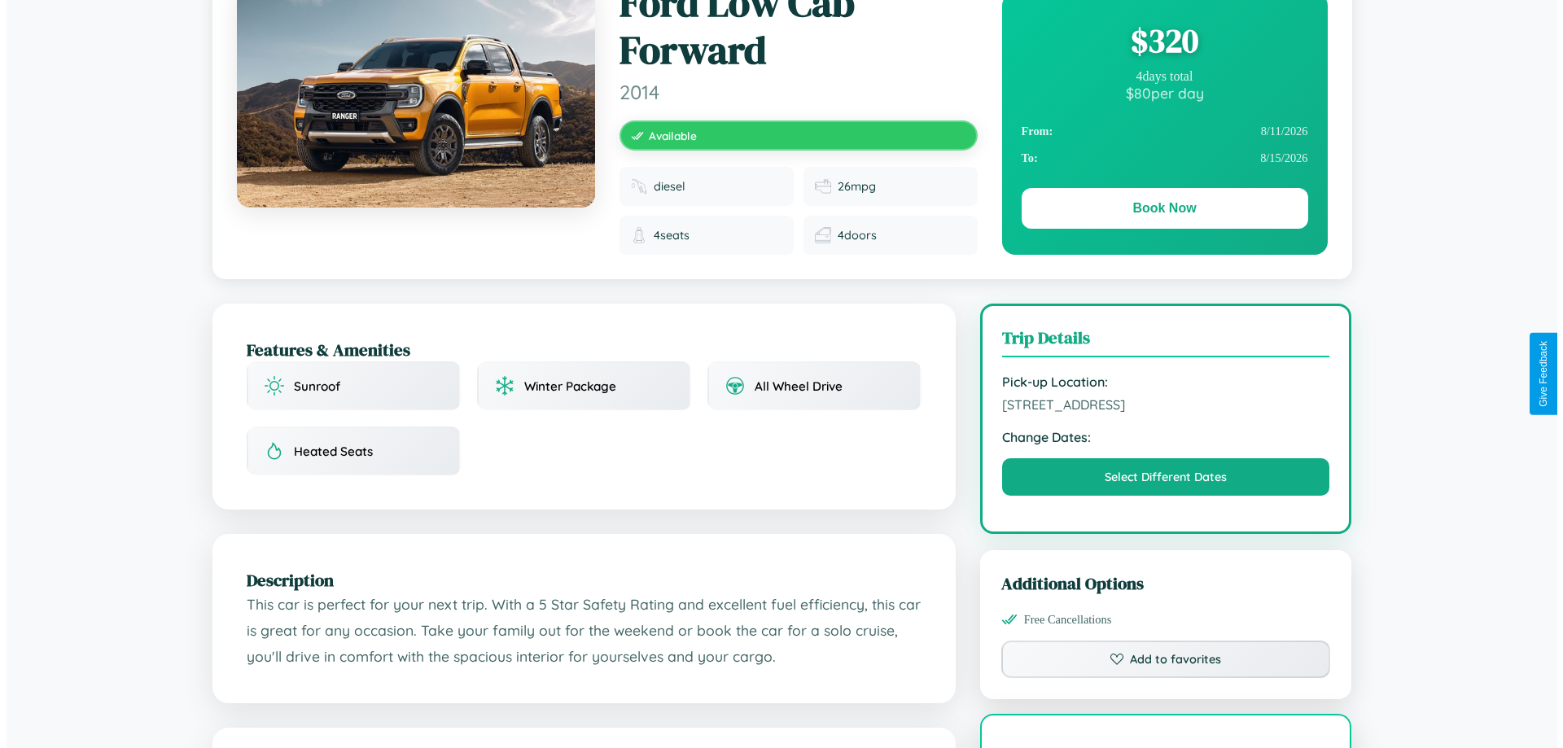
scroll to position [0, 0]
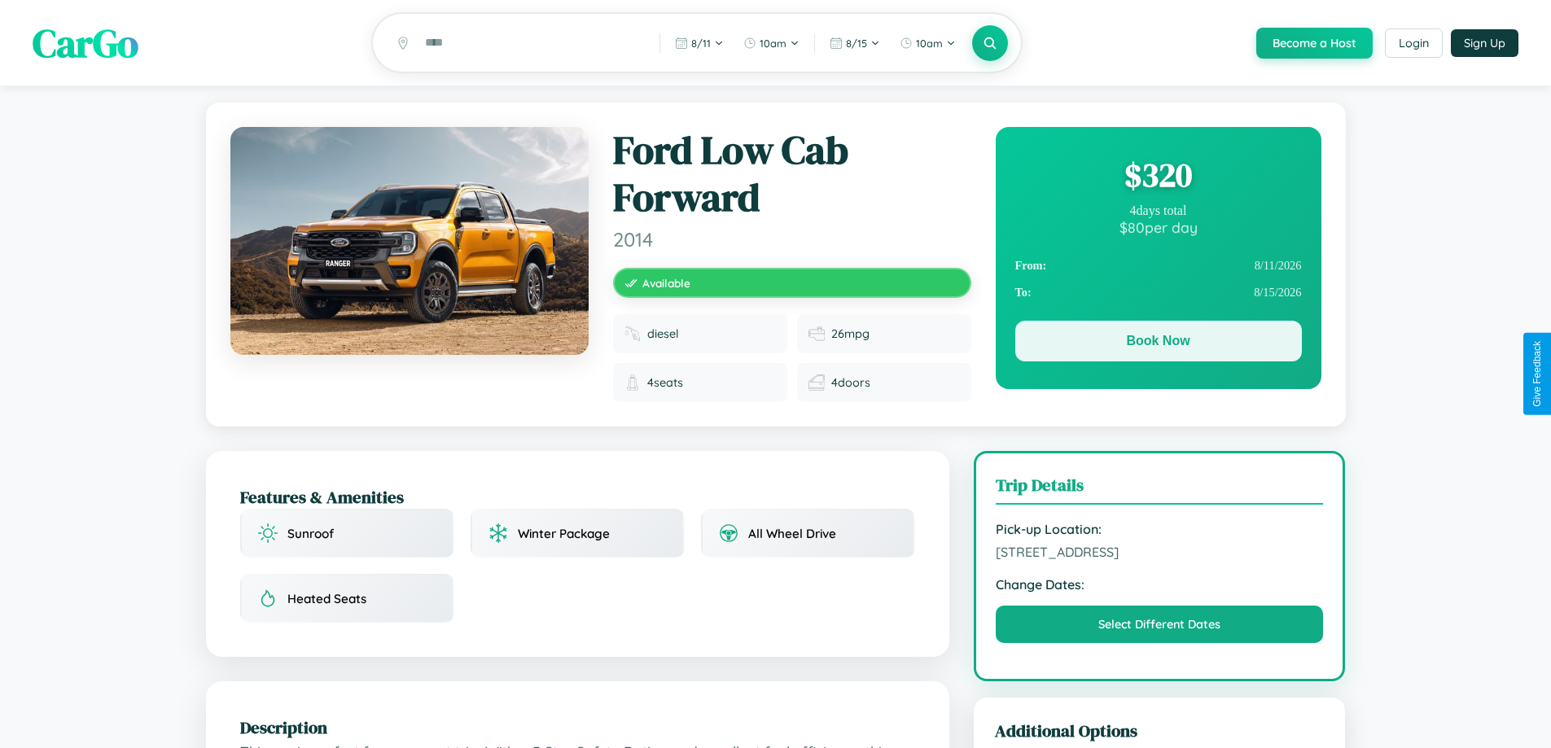
click at [1158, 344] on button "Book Now" at bounding box center [1158, 341] width 287 height 41
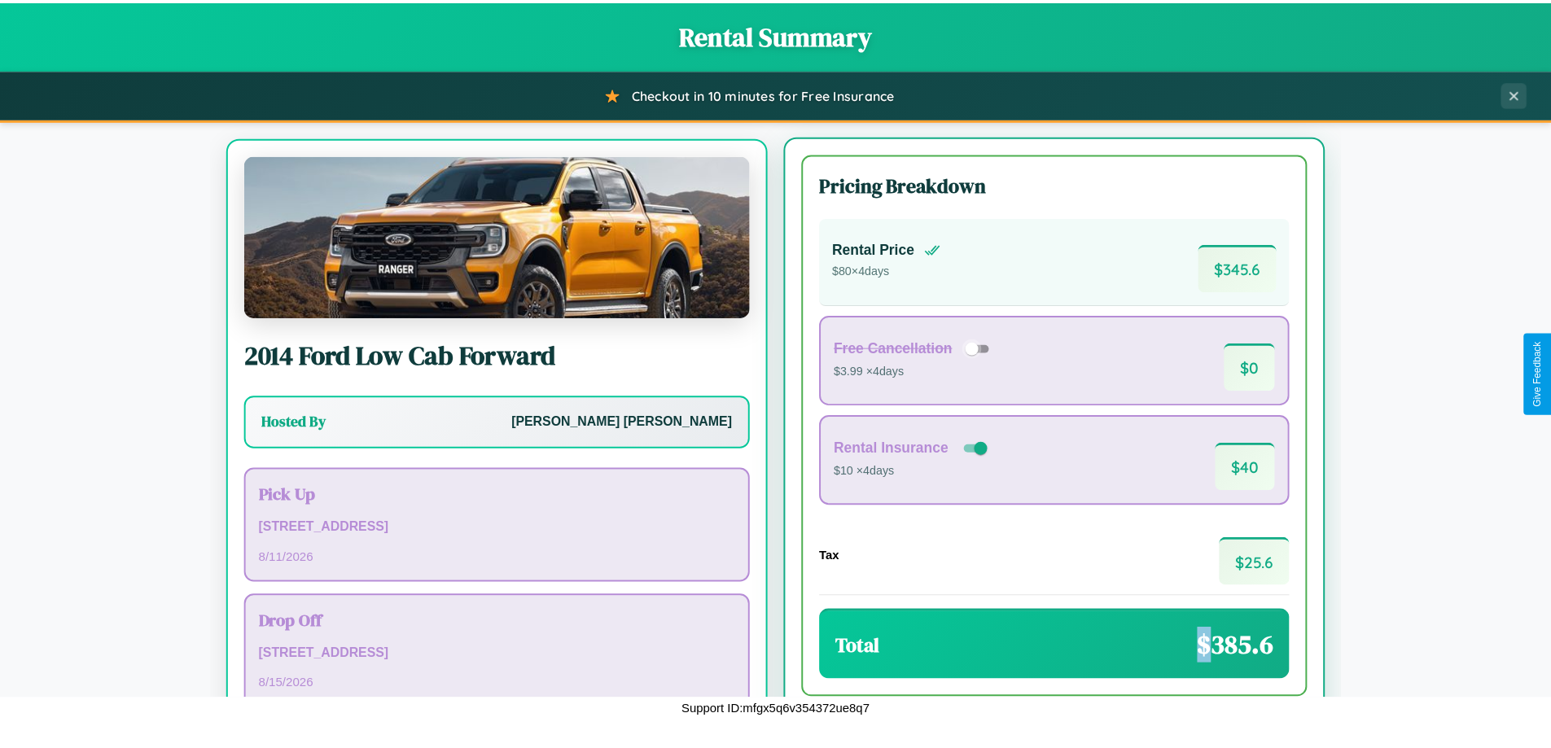
scroll to position [76, 0]
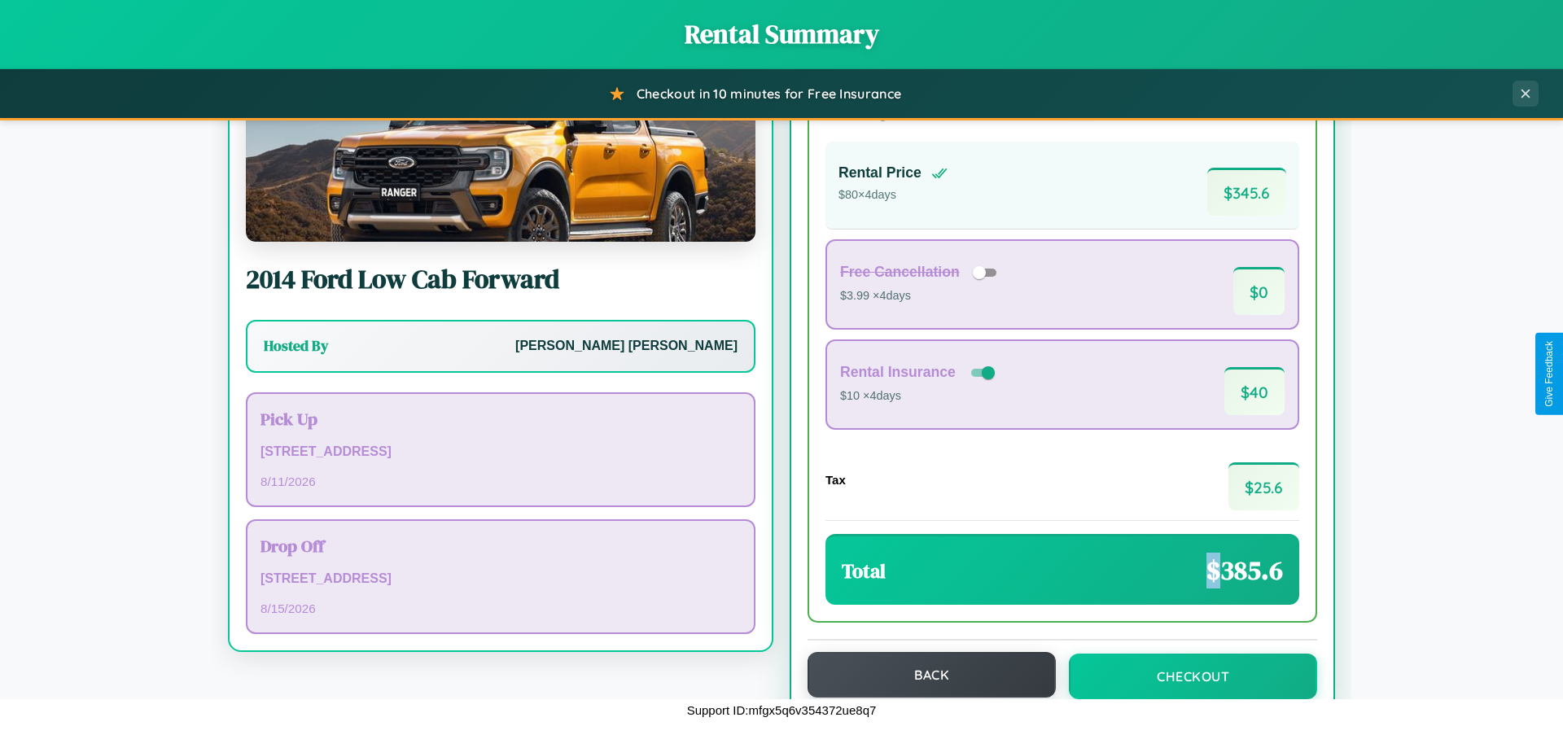
click at [924, 675] on button "Back" at bounding box center [932, 675] width 248 height 46
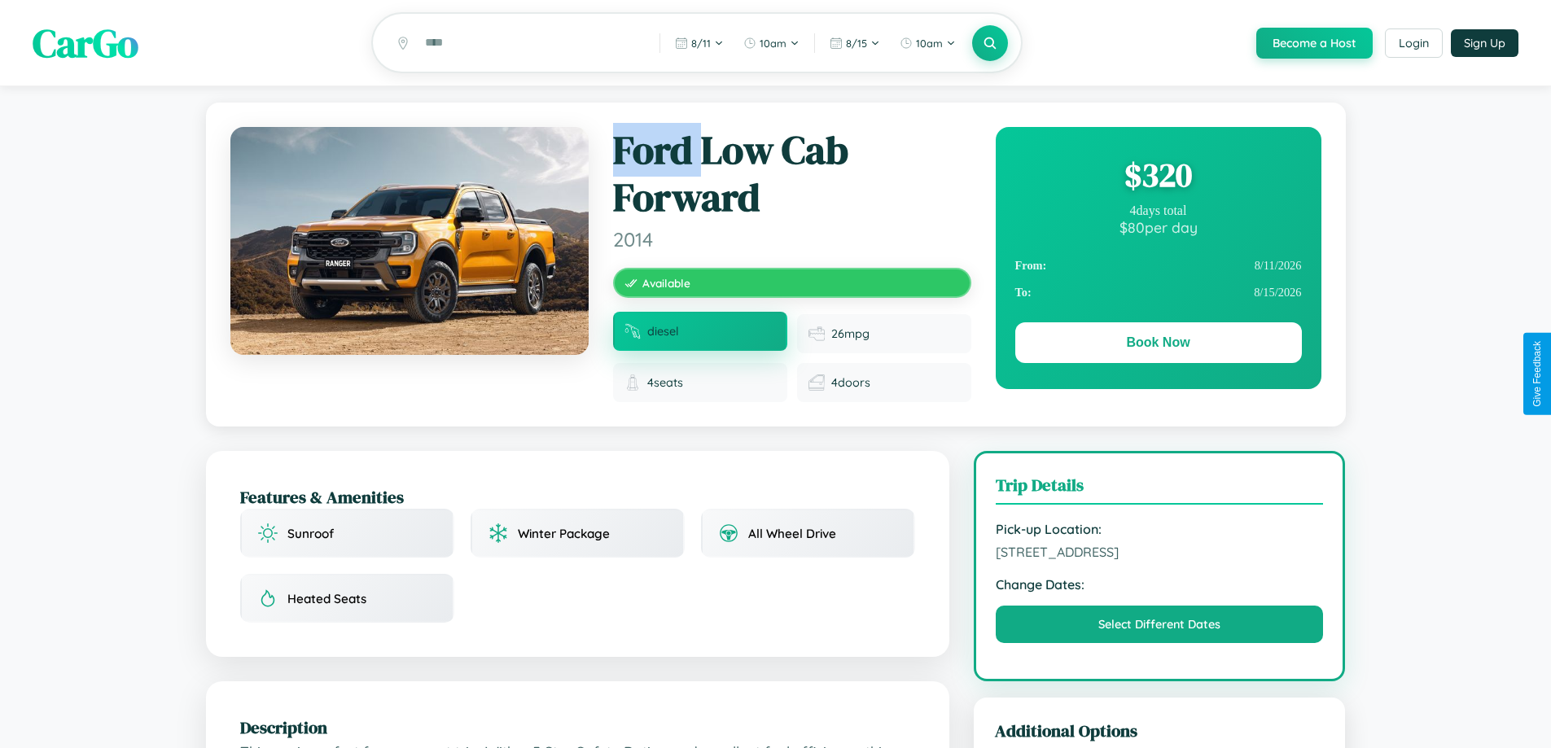
scroll to position [1006, 0]
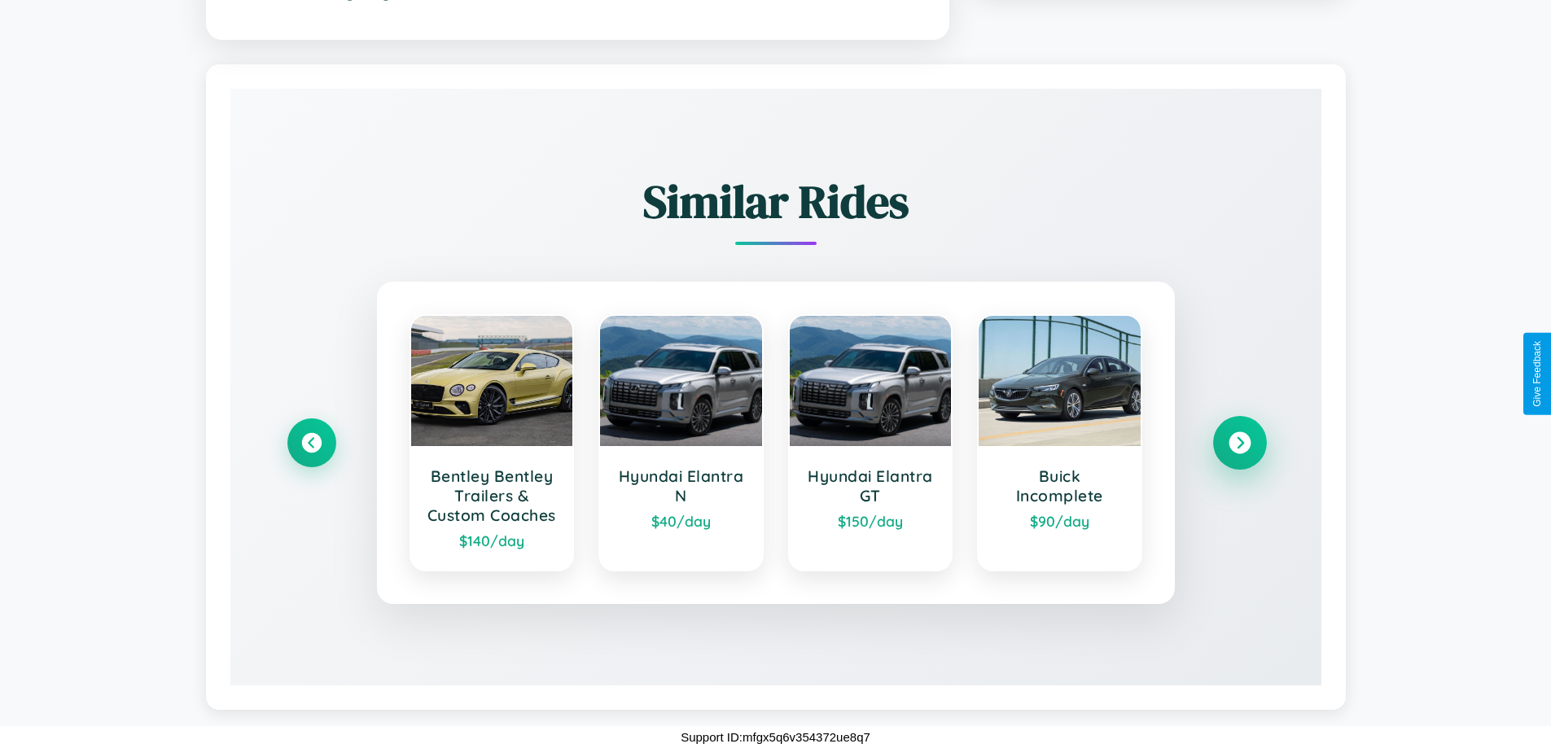
click at [1239, 432] on icon at bounding box center [1239, 443] width 22 height 22
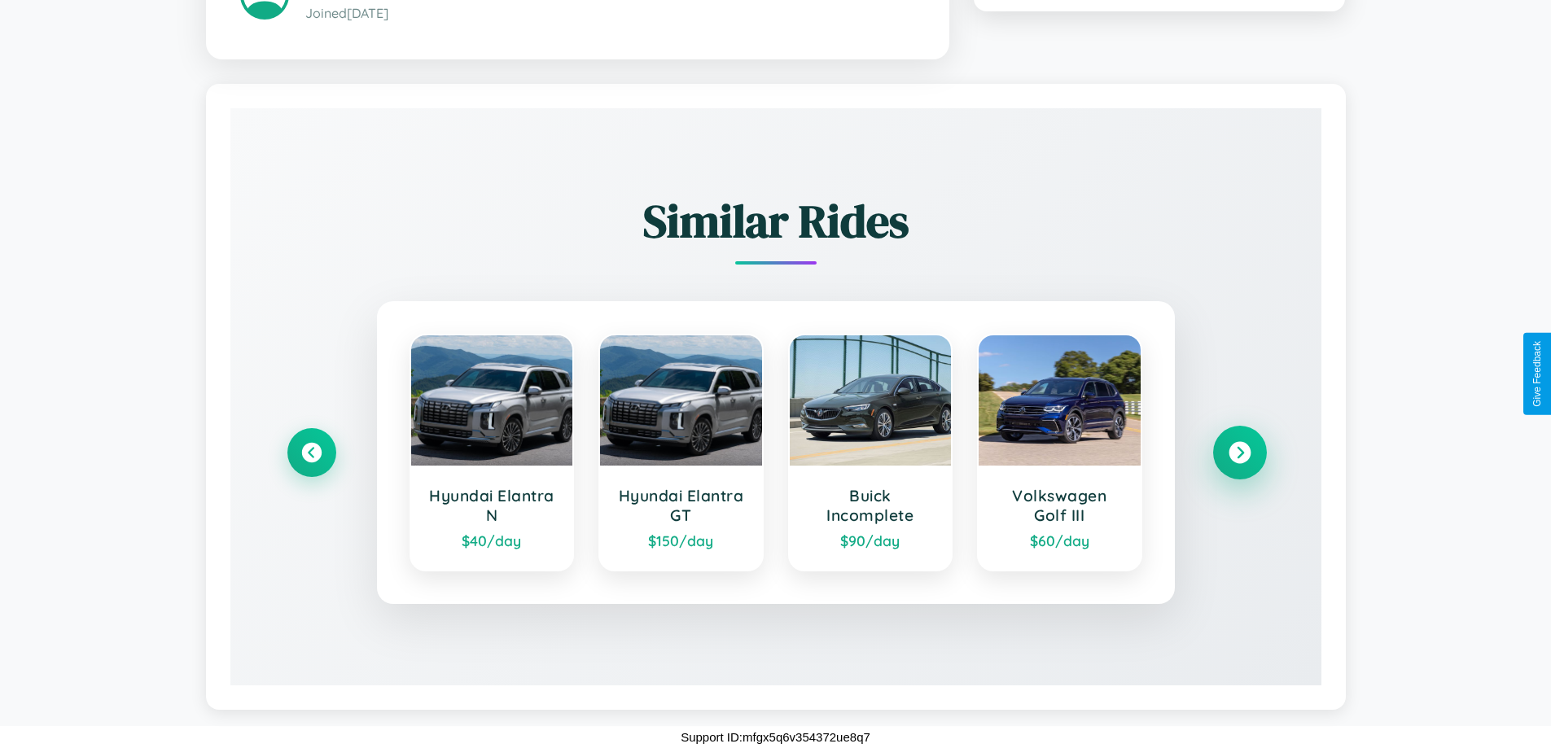
scroll to position [967, 0]
click at [1239, 452] on icon at bounding box center [1239, 453] width 22 height 22
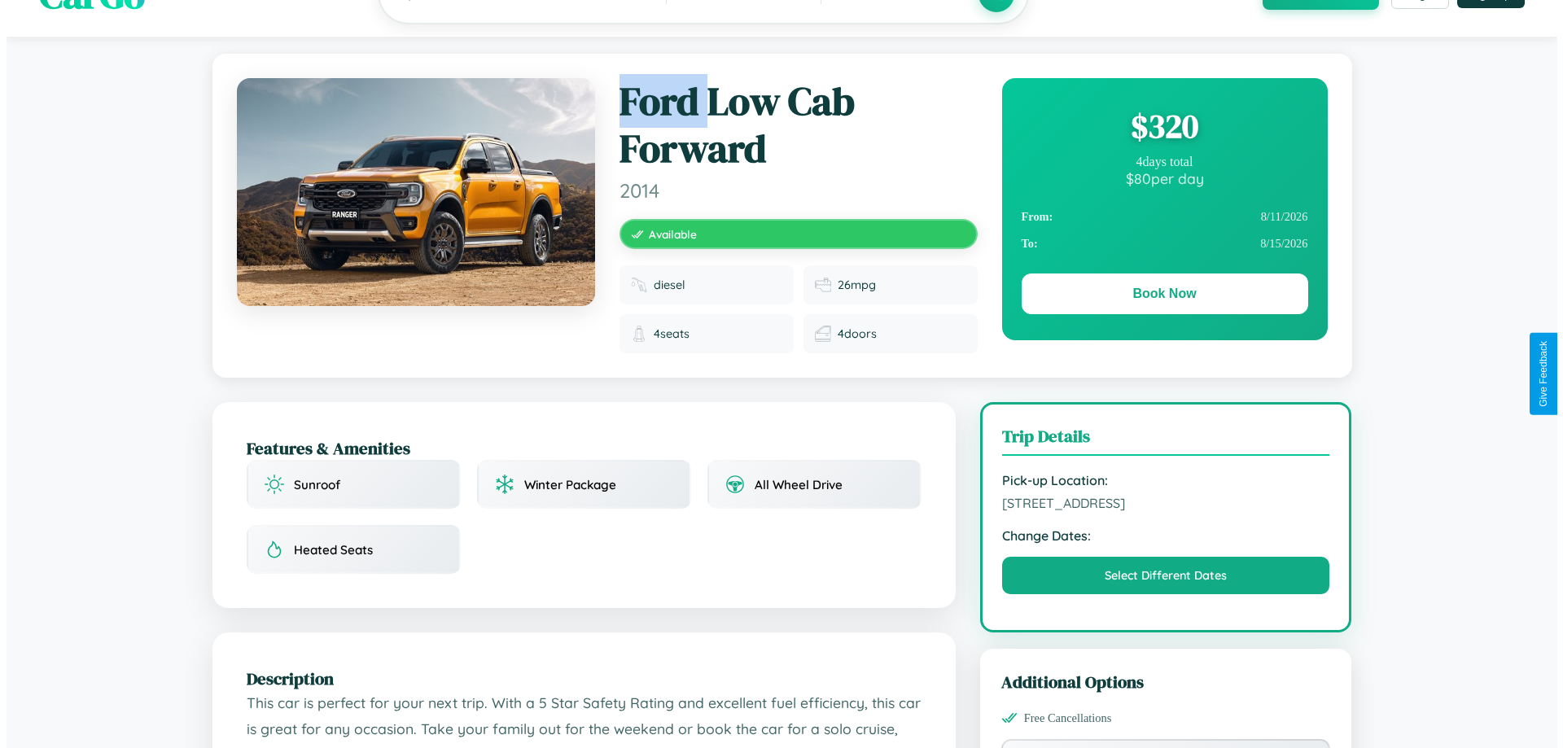
scroll to position [0, 0]
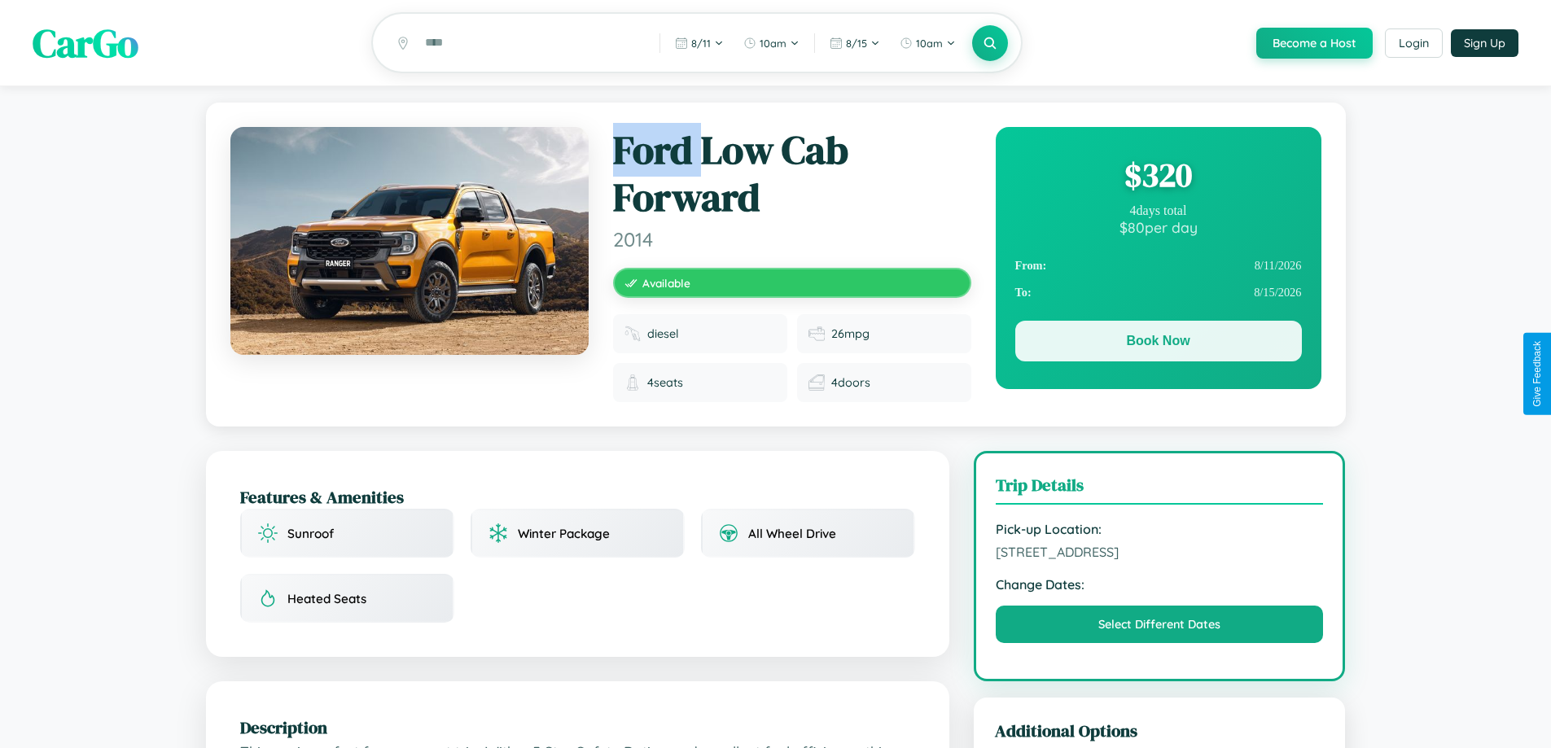
click at [1158, 344] on button "Book Now" at bounding box center [1158, 341] width 287 height 41
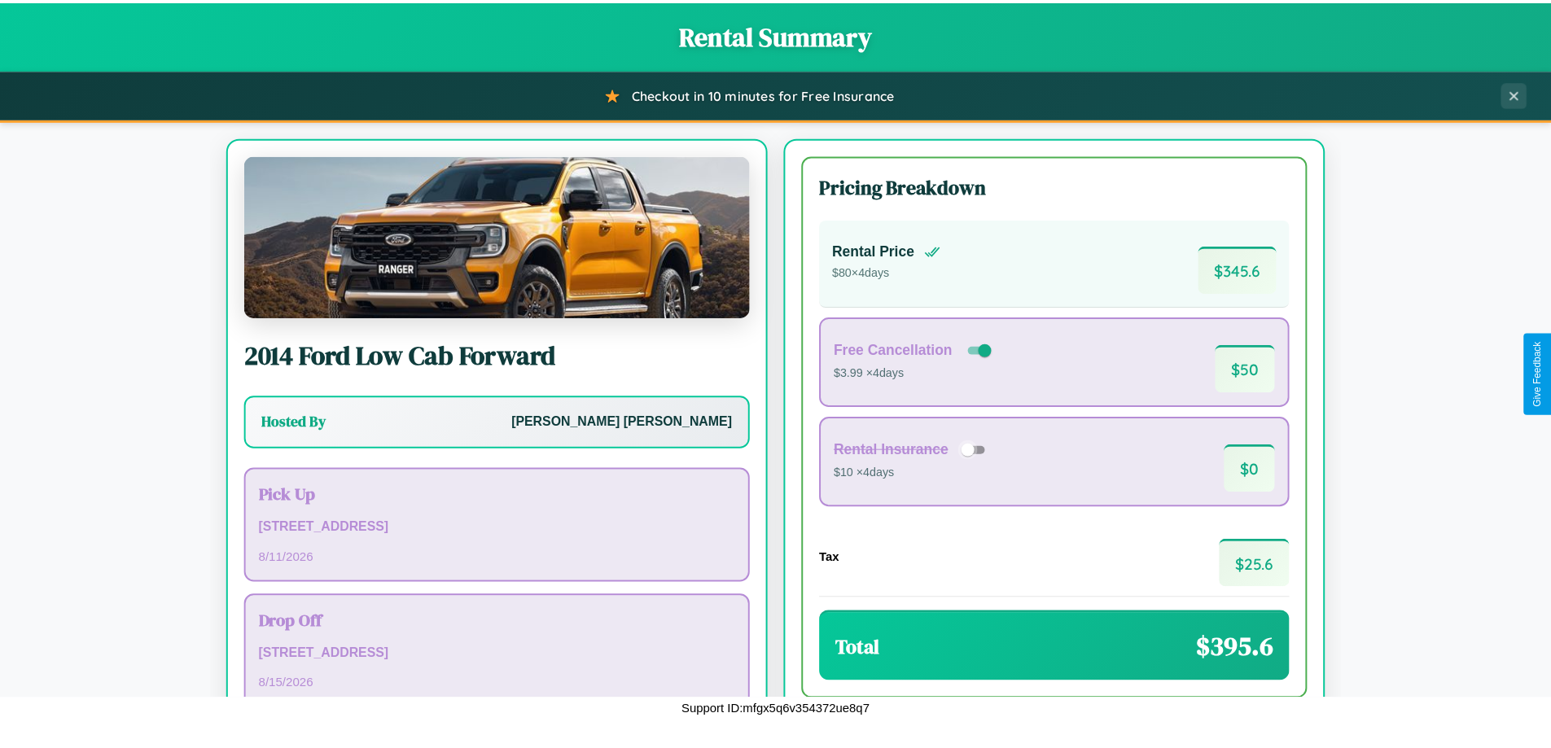
scroll to position [112, 0]
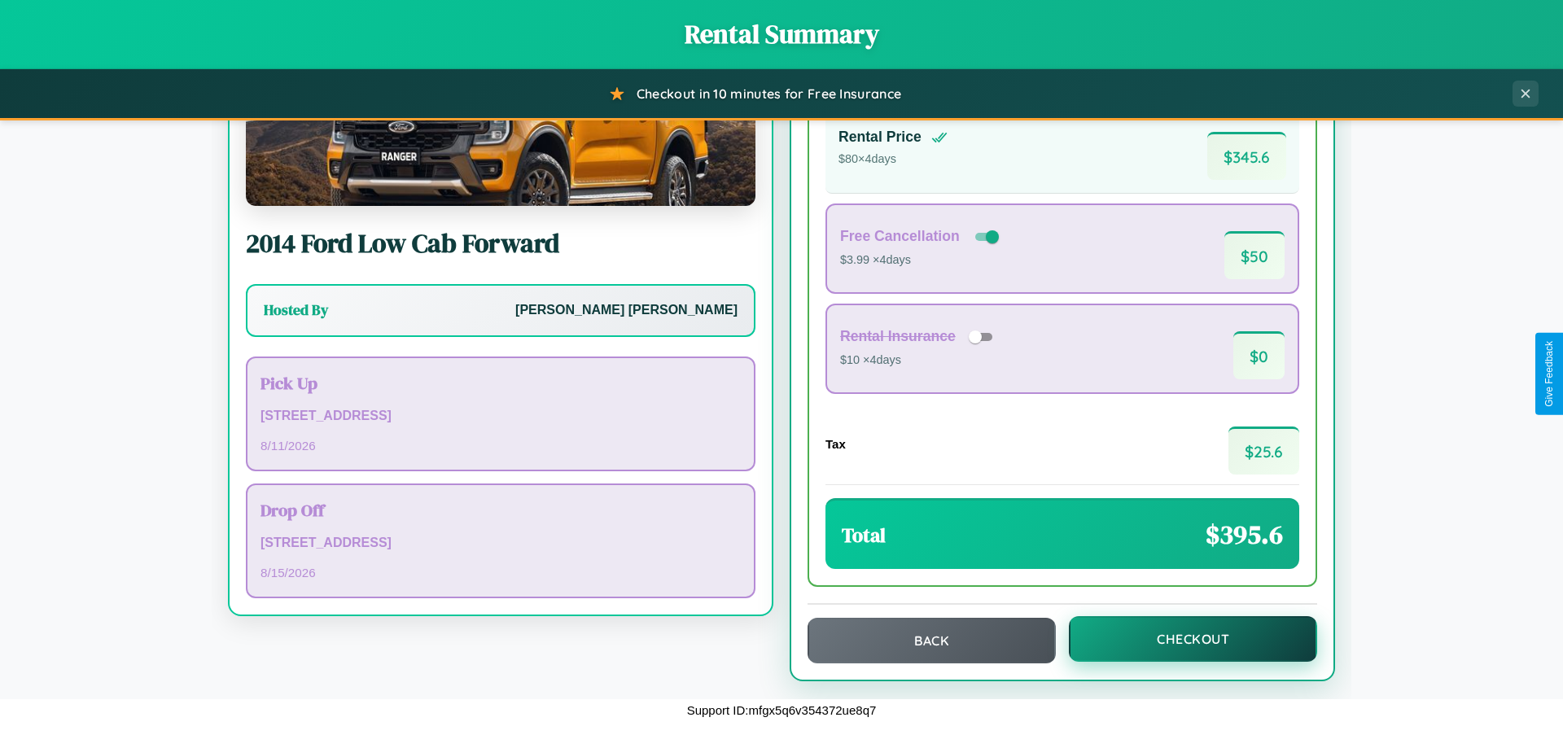
click at [1182, 639] on button "Checkout" at bounding box center [1193, 639] width 248 height 46
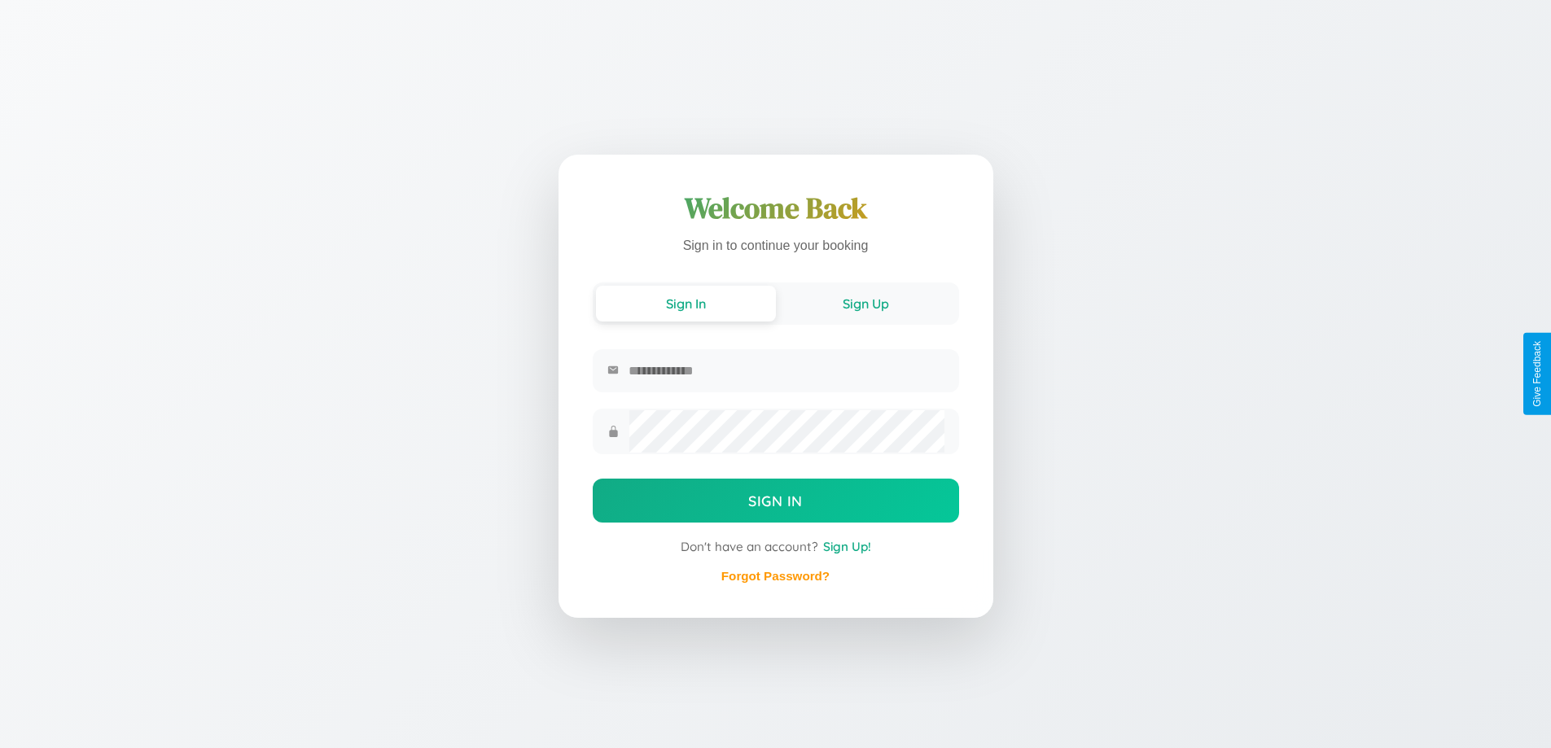
click at [865, 302] on button "Sign Up" at bounding box center [866, 304] width 180 height 36
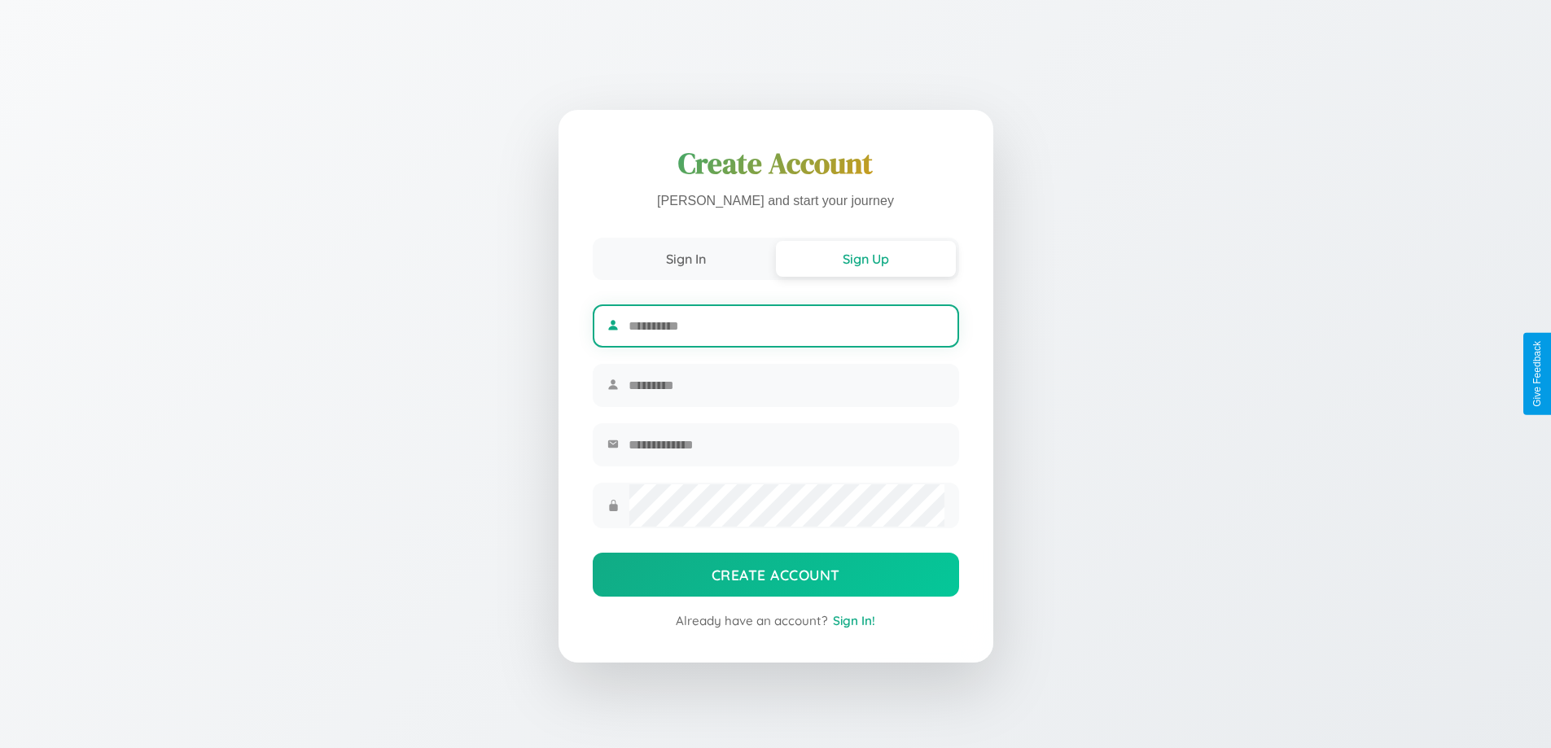
click at [786, 323] on input "text" at bounding box center [785, 326] width 315 height 40
type input "******"
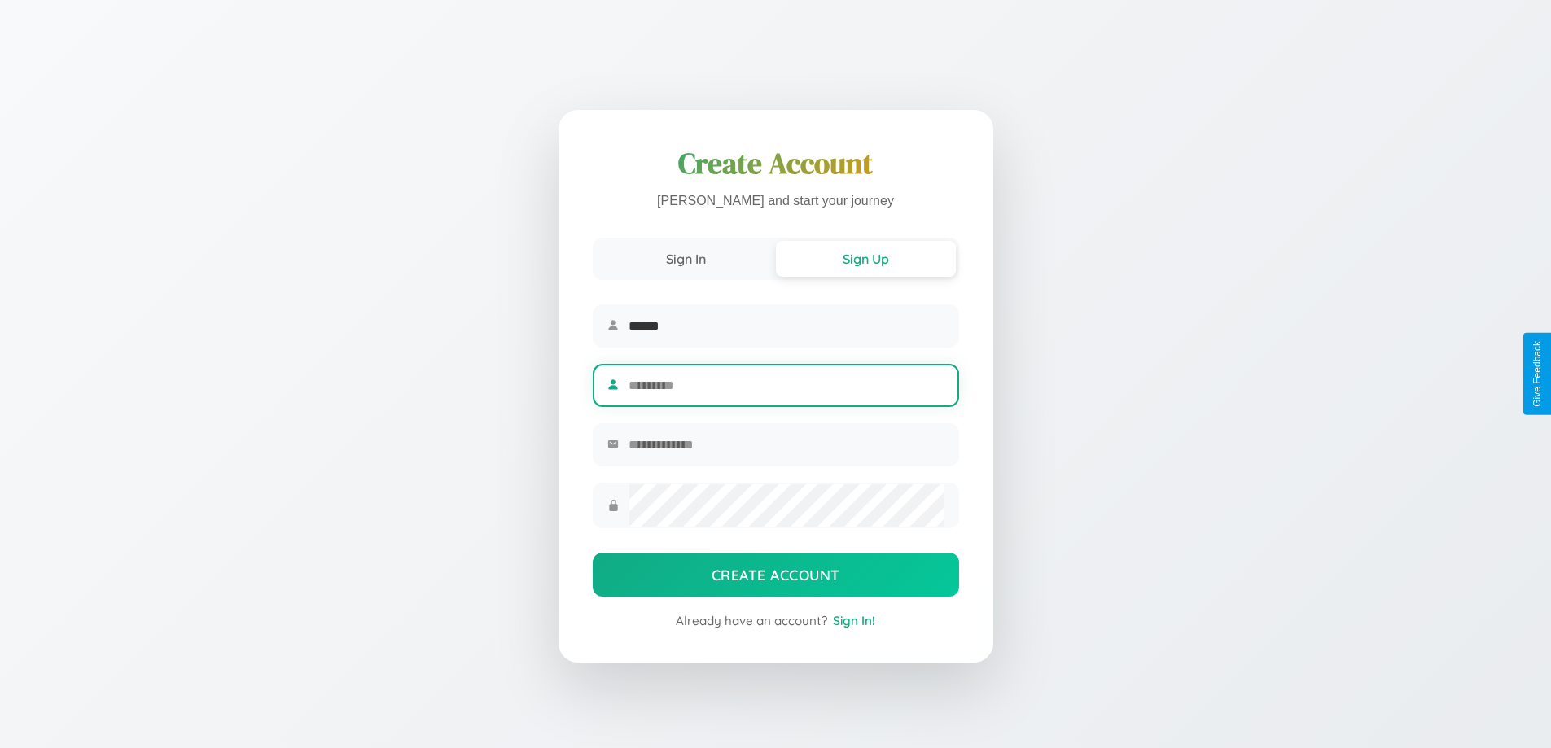
click at [786, 385] on input "text" at bounding box center [785, 386] width 315 height 40
type input "****"
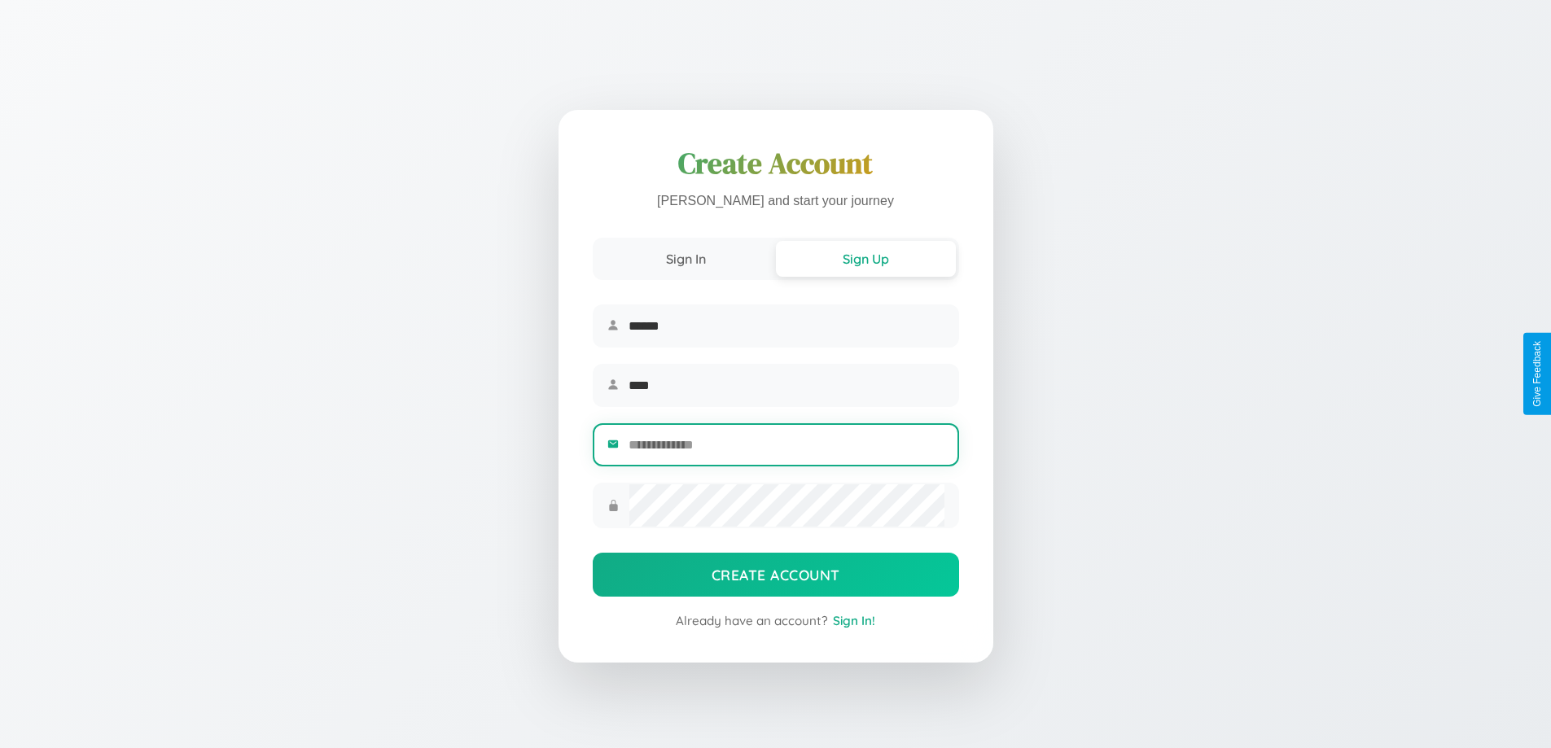
click at [786, 447] on input "email" at bounding box center [785, 445] width 315 height 40
type input "**********"
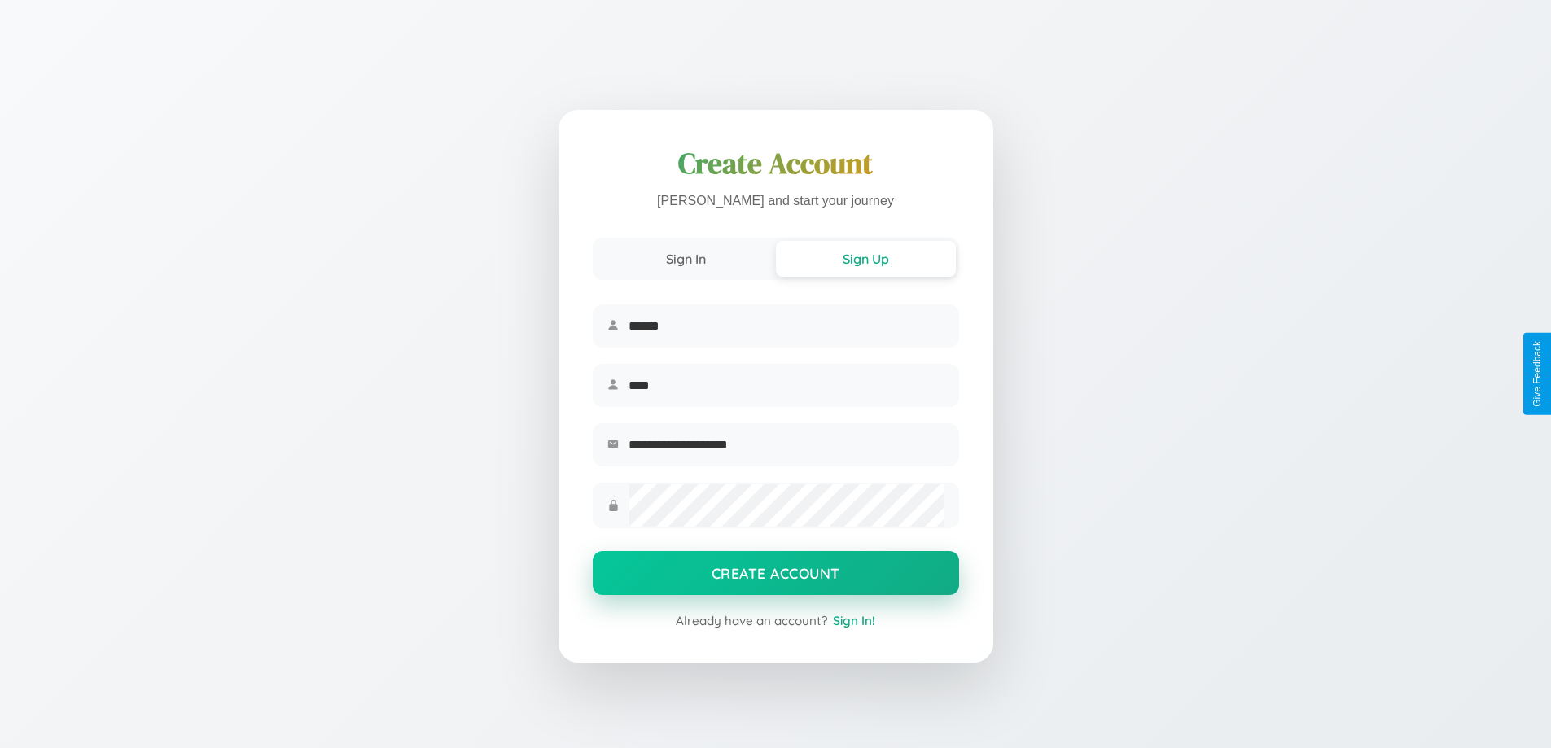
click at [775, 578] on button "Create Account" at bounding box center [776, 573] width 366 height 44
